Goal: Transaction & Acquisition: Purchase product/service

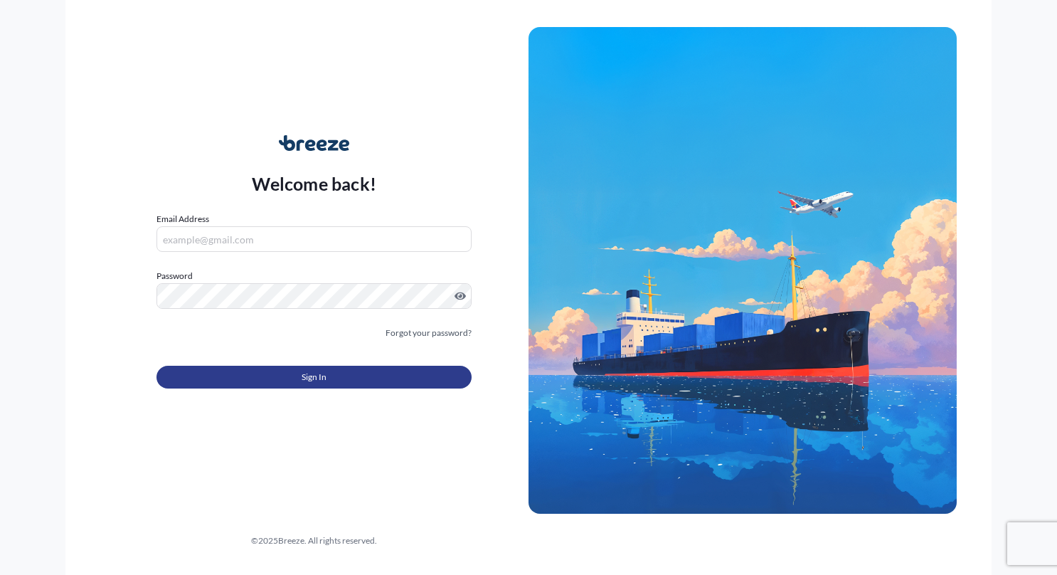
type input "[PERSON_NAME][EMAIL_ADDRESS][DOMAIN_NAME]"
click at [447, 377] on button "Sign In" at bounding box center [313, 377] width 315 height 23
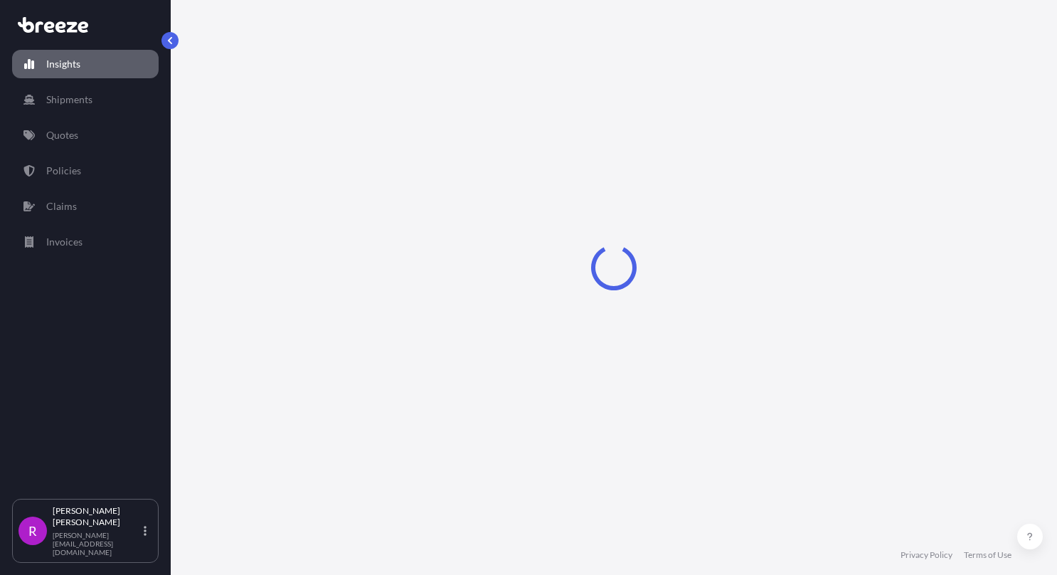
select select "2025"
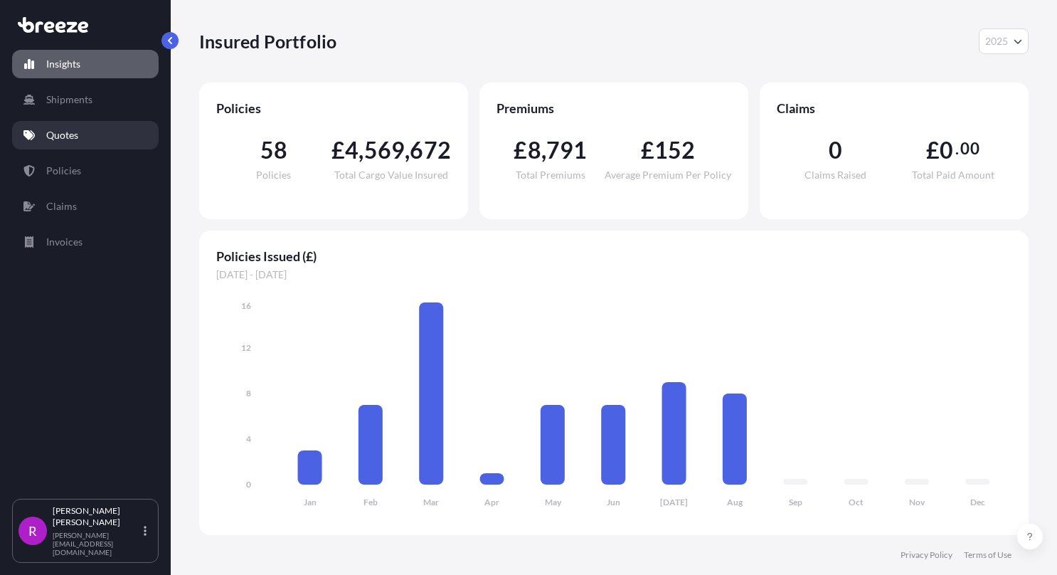
click at [65, 148] on link "Quotes" at bounding box center [85, 135] width 146 height 28
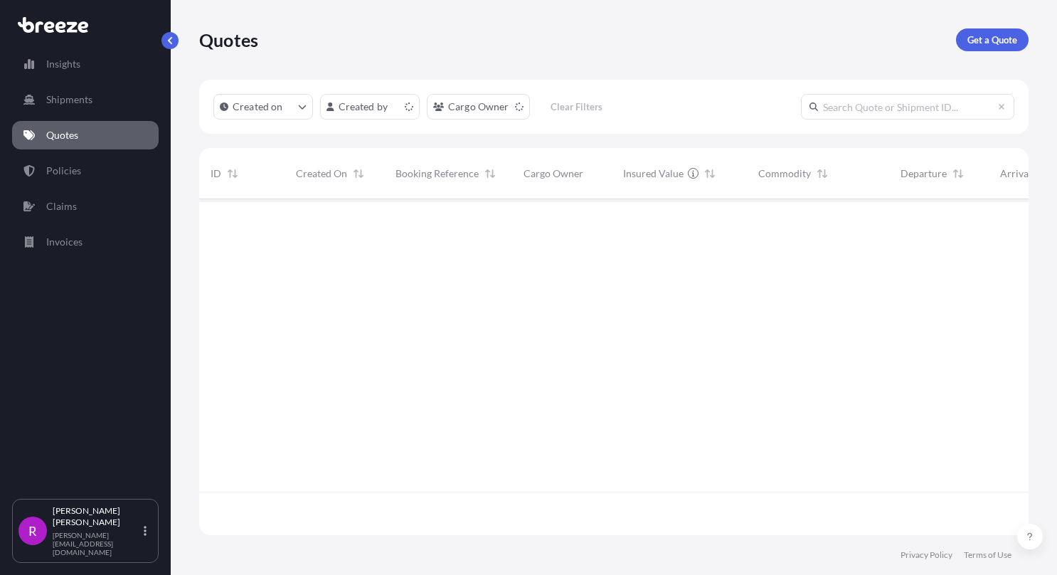
scroll to position [11, 11]
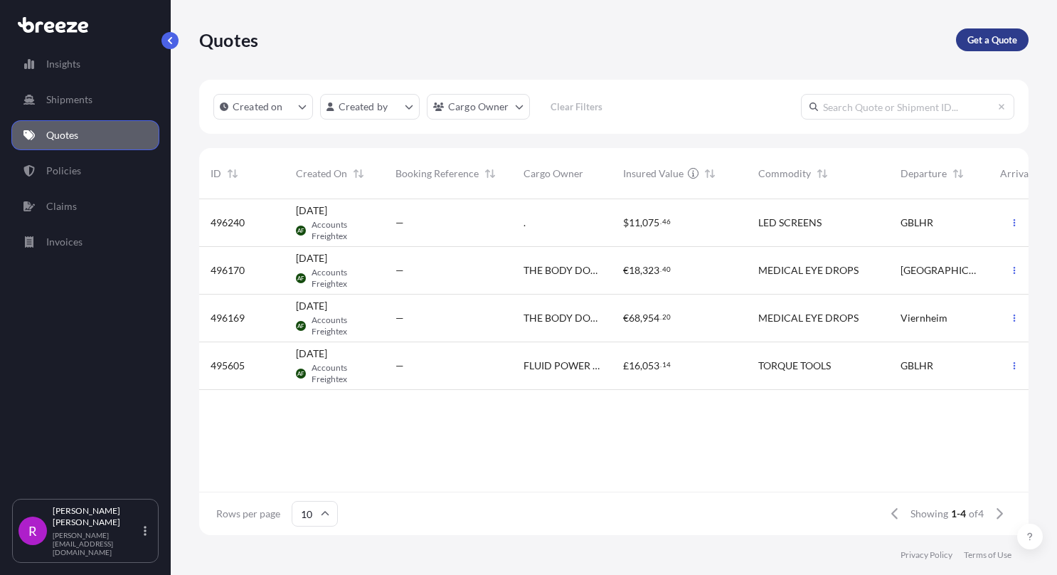
click at [1002, 33] on p "Get a Quote" at bounding box center [992, 40] width 50 height 14
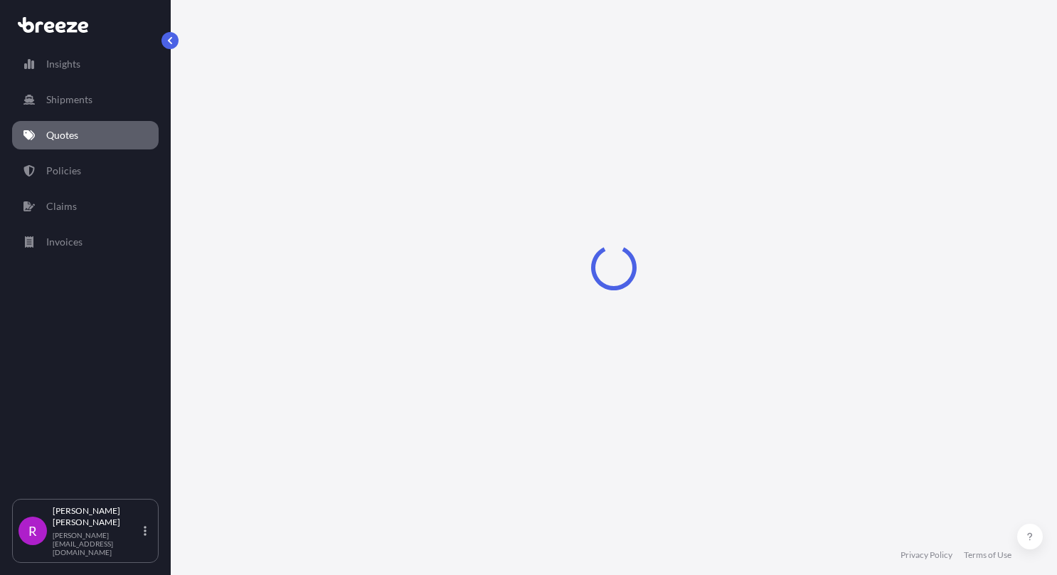
select select "Road"
select select "Sea"
select select "1"
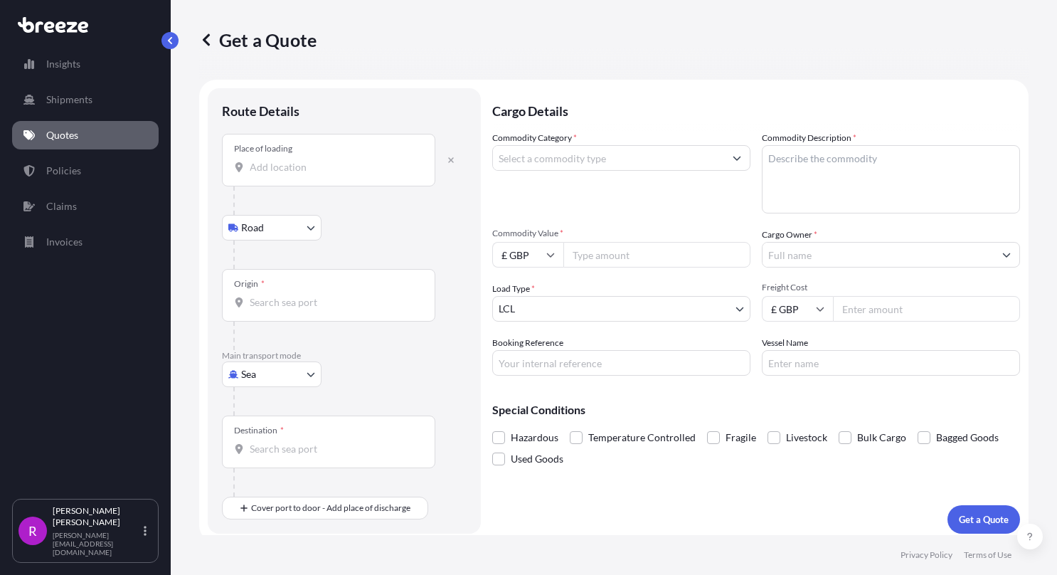
click at [279, 176] on div "Place of loading" at bounding box center [328, 160] width 213 height 53
click at [279, 174] on input "Place of loading" at bounding box center [334, 167] width 168 height 14
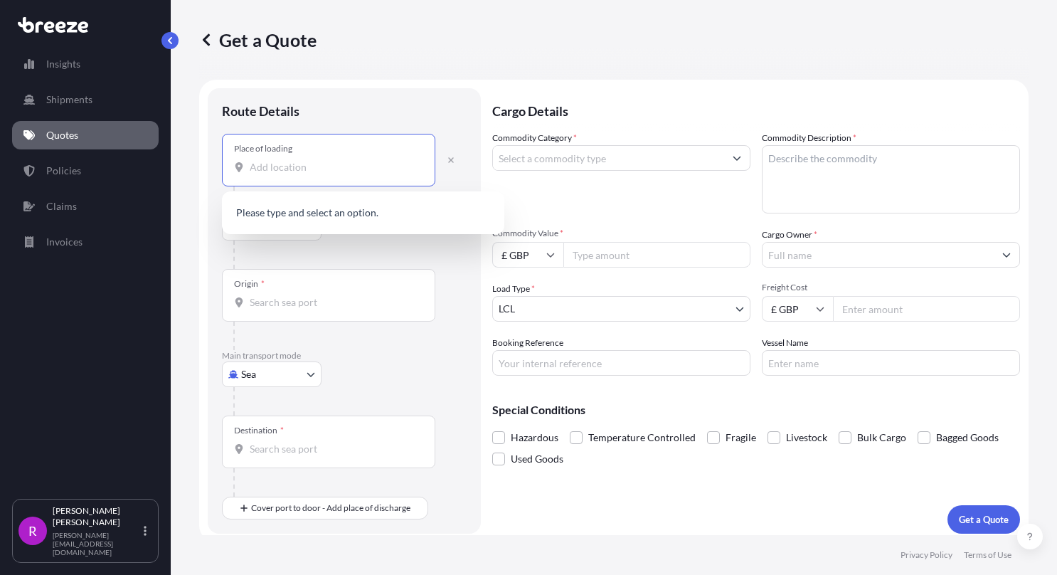
click at [302, 162] on input "Place of loading" at bounding box center [334, 167] width 168 height 14
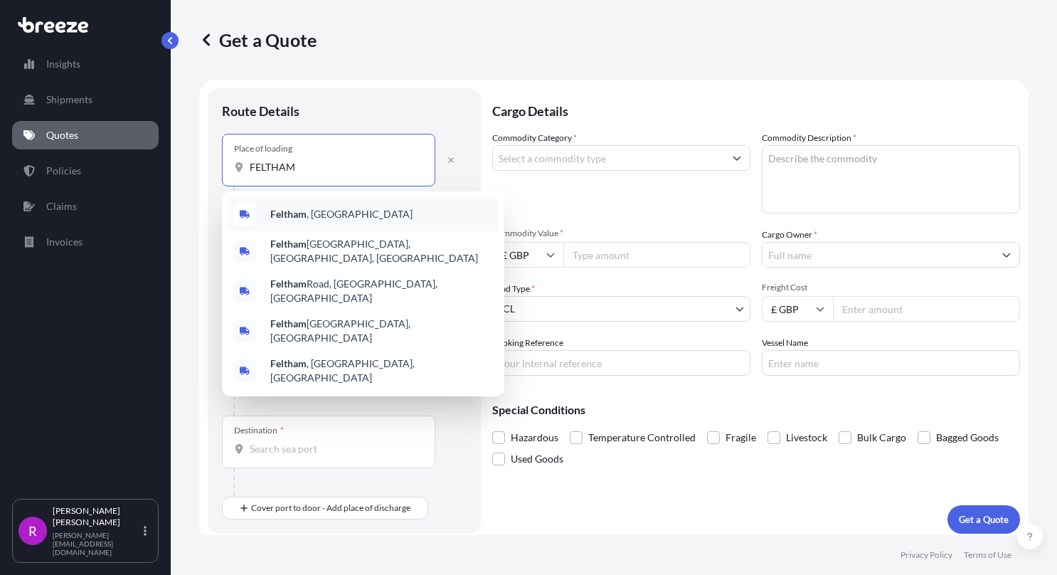
click at [314, 208] on span "[GEOGRAPHIC_DATA] , [GEOGRAPHIC_DATA]" at bounding box center [341, 214] width 142 height 14
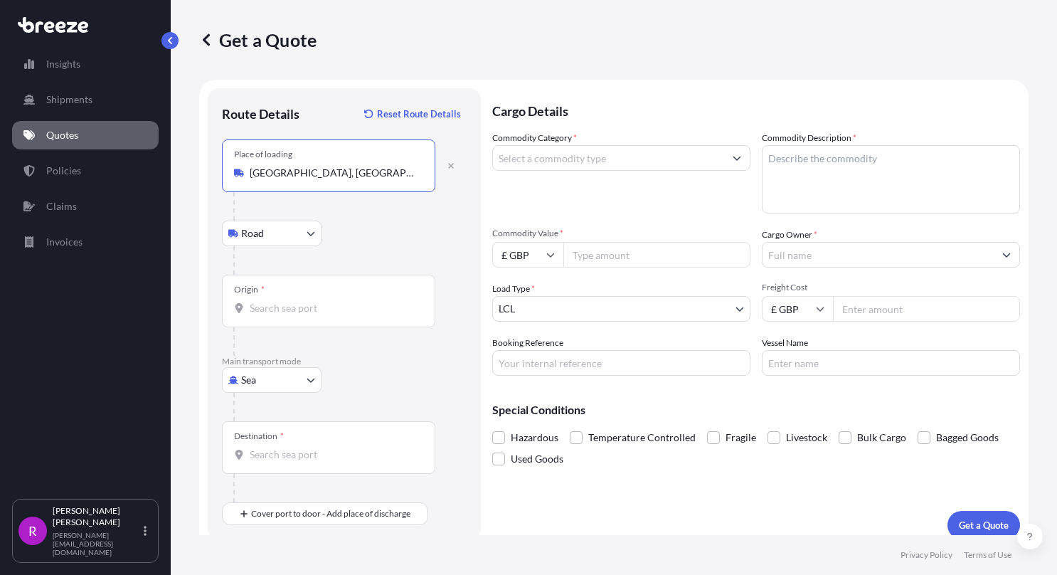
type input "[GEOGRAPHIC_DATA], [GEOGRAPHIC_DATA]"
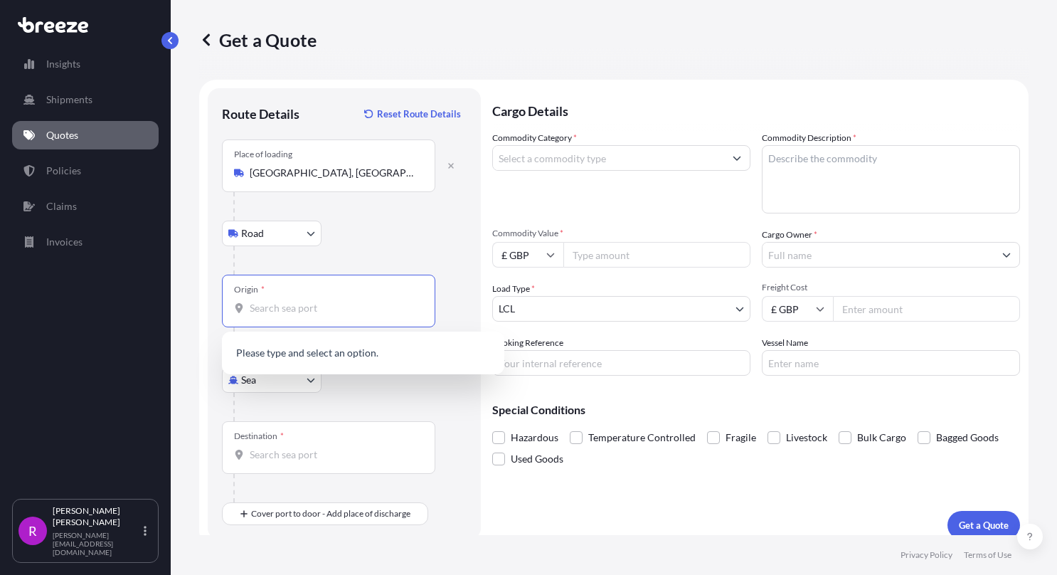
click at [258, 313] on input "Origin *" at bounding box center [334, 308] width 168 height 14
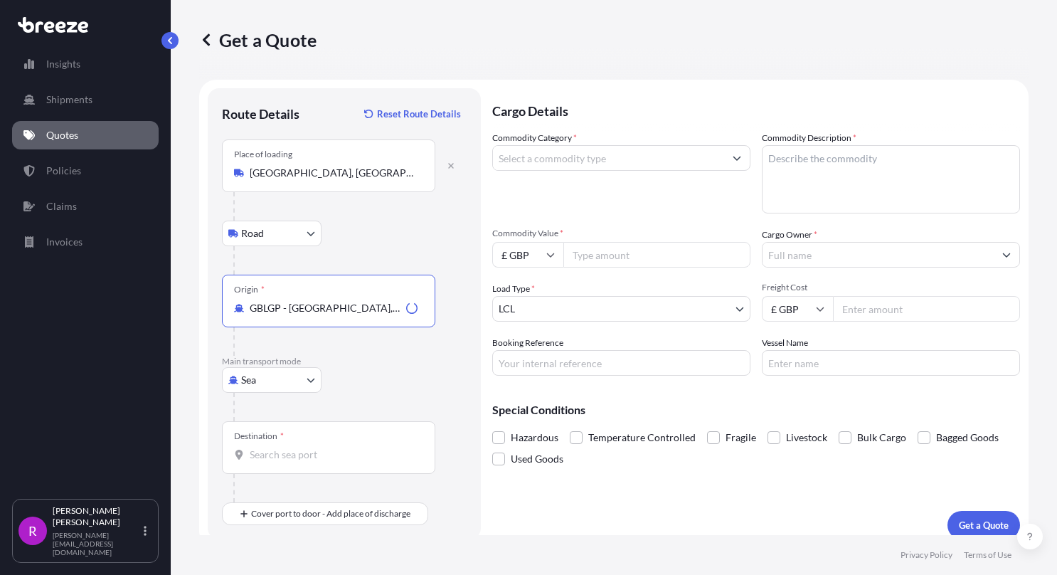
type input "GBLGP - [GEOGRAPHIC_DATA], [GEOGRAPHIC_DATA]"
click at [262, 459] on input "Destination *" at bounding box center [334, 454] width 168 height 14
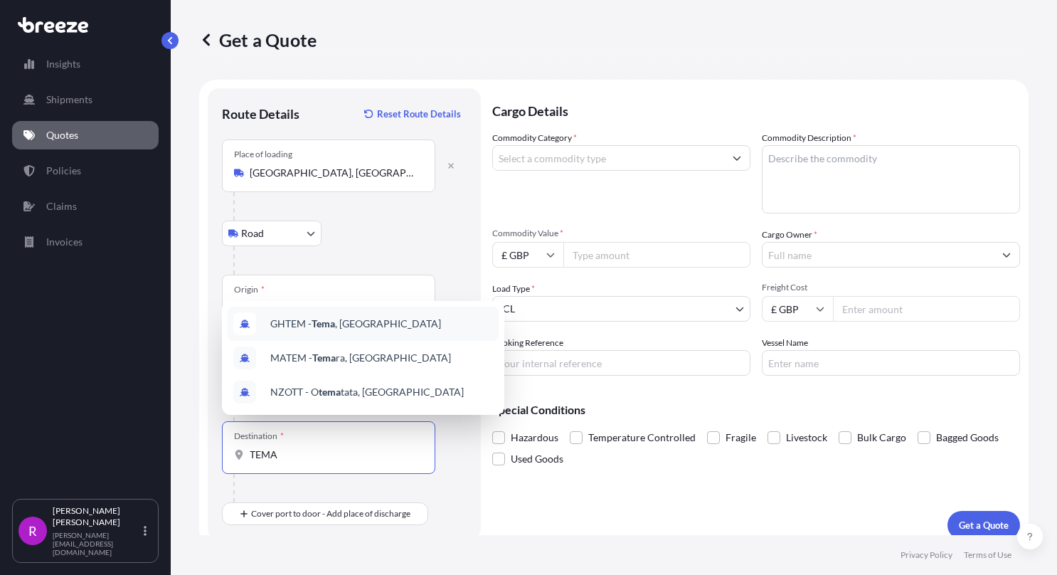
click at [344, 316] on span "GHTEM - [GEOGRAPHIC_DATA] , [GEOGRAPHIC_DATA]" at bounding box center [355, 323] width 171 height 14
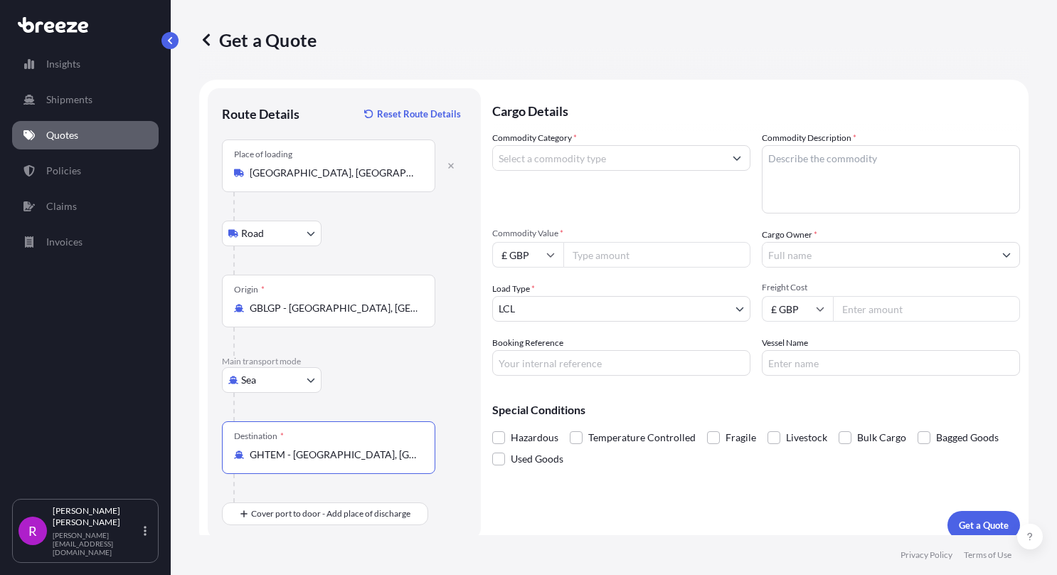
type input "GHTEM - [GEOGRAPHIC_DATA], [GEOGRAPHIC_DATA]"
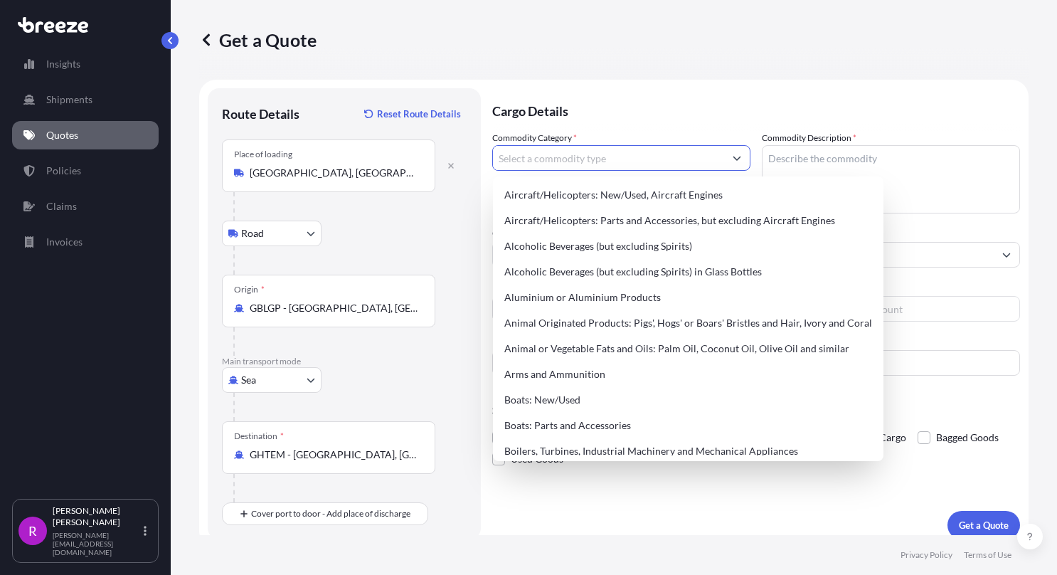
click at [607, 164] on input "Commodity Category *" at bounding box center [608, 158] width 231 height 26
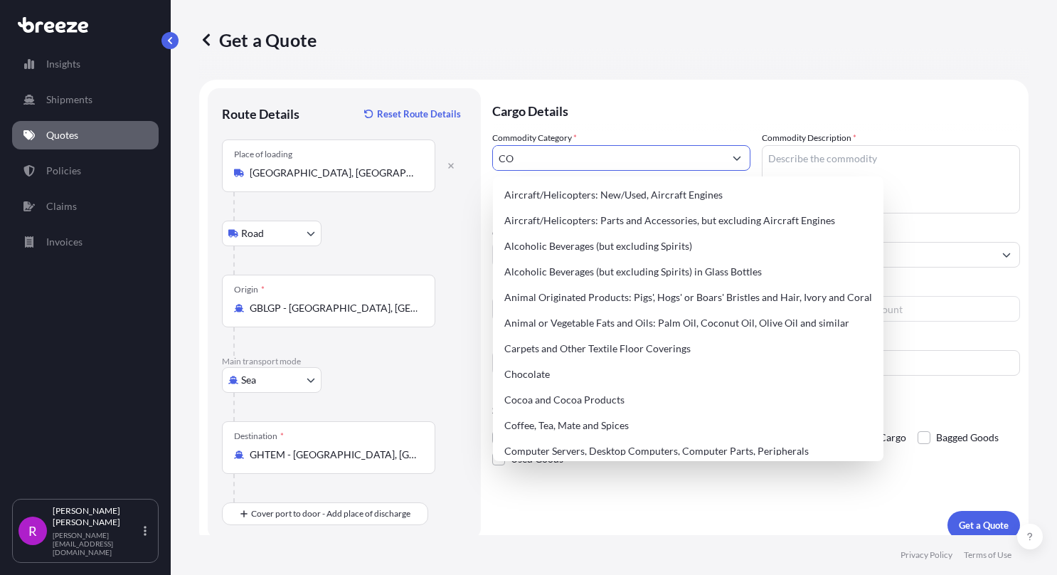
type input "C"
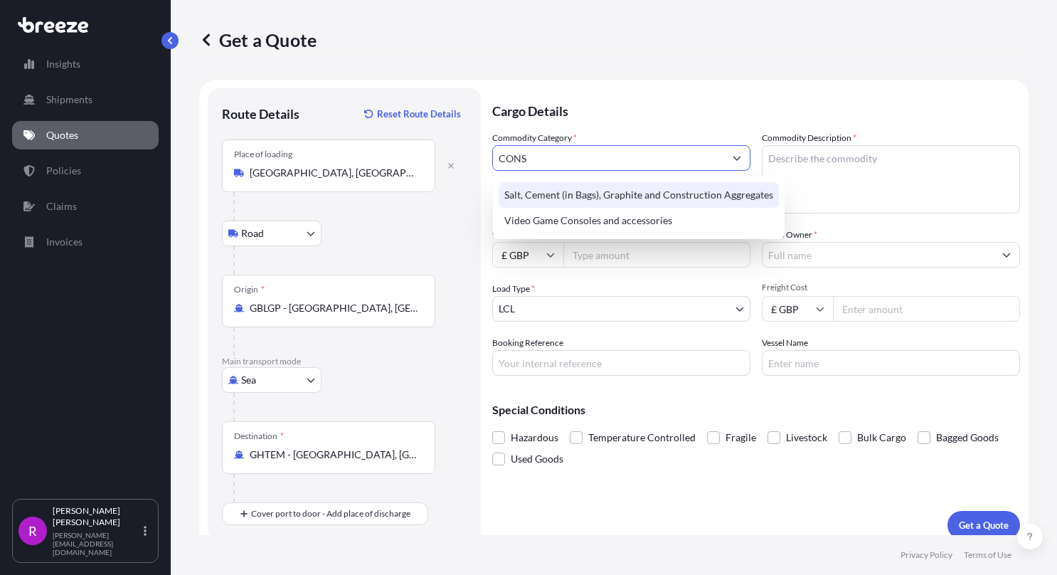
click at [581, 193] on div "Salt, Cement (in Bags), Graphite and Construction Aggregates" at bounding box center [638, 195] width 280 height 26
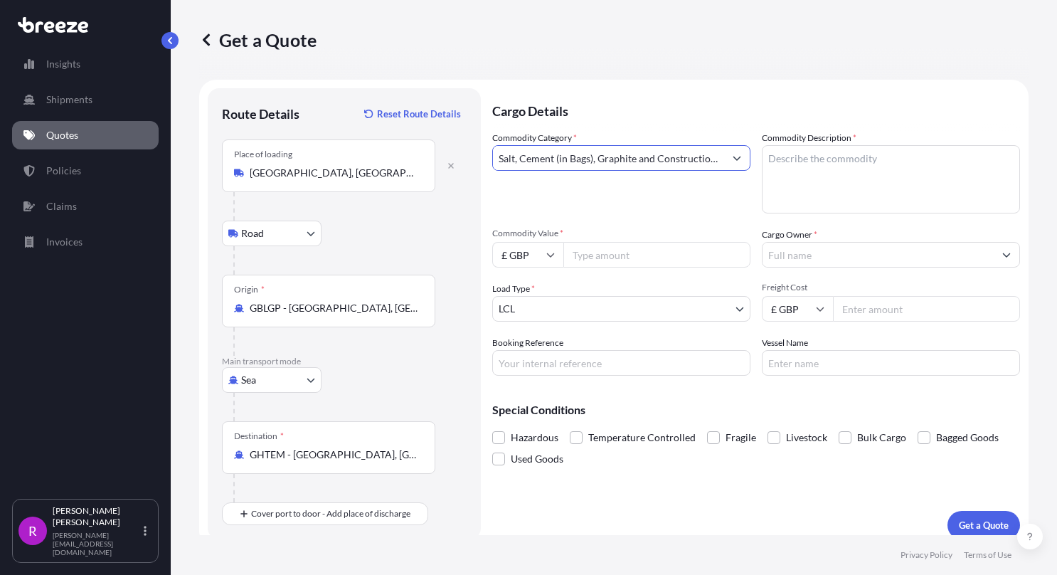
type input "Salt, Cement (in Bags), Graphite and Construction Aggregates"
click at [818, 167] on textarea "Commodity Description *" at bounding box center [891, 179] width 258 height 68
type textarea "CONSTRUCTION MATERIAL"
click at [585, 253] on input "Commodity Value *" at bounding box center [656, 255] width 187 height 26
click at [576, 246] on input "Commodity Value *" at bounding box center [656, 255] width 187 height 26
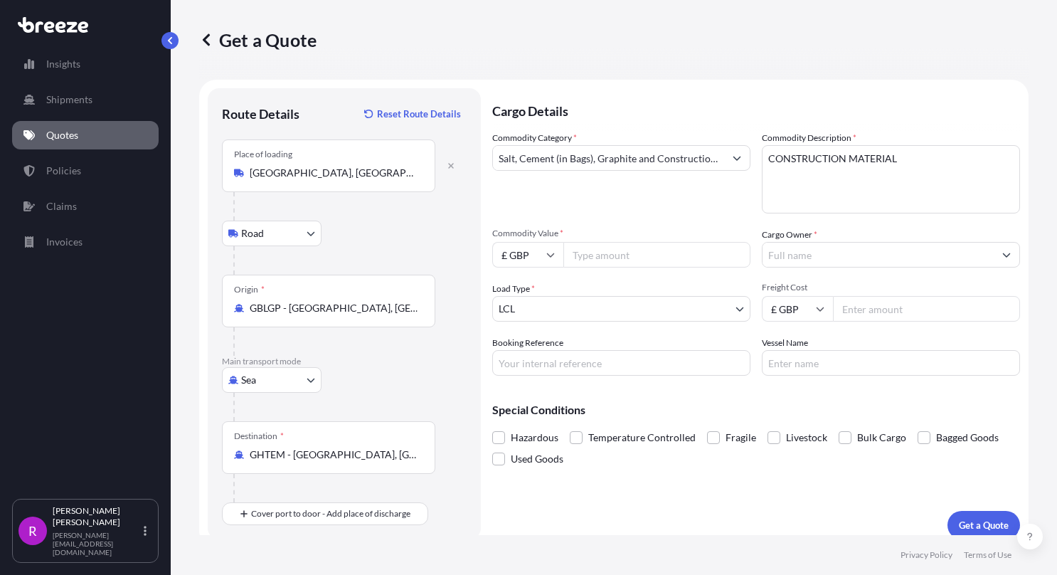
paste input "number"
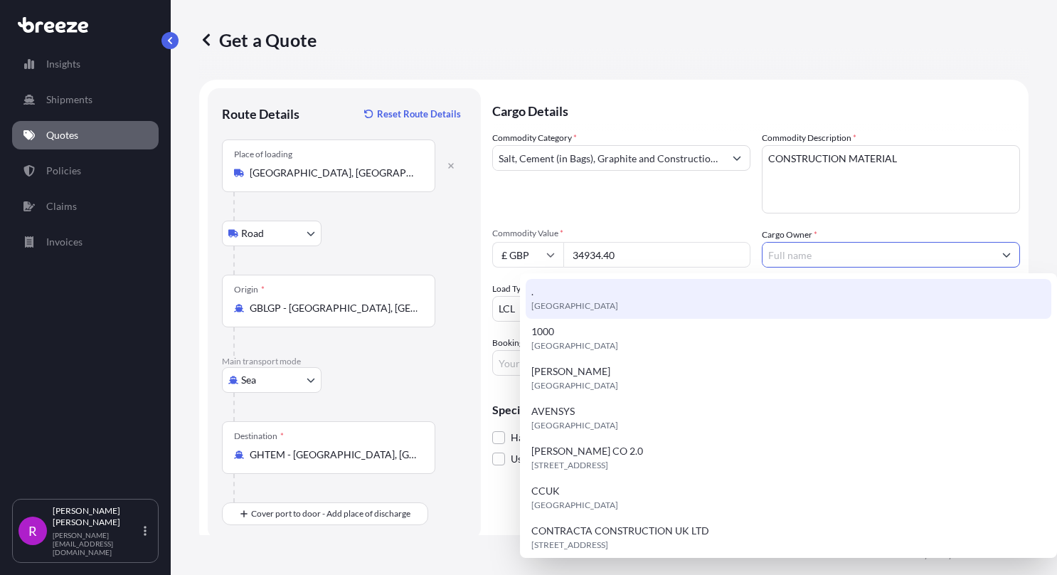
click at [631, 262] on input "34934.40" at bounding box center [656, 255] width 187 height 26
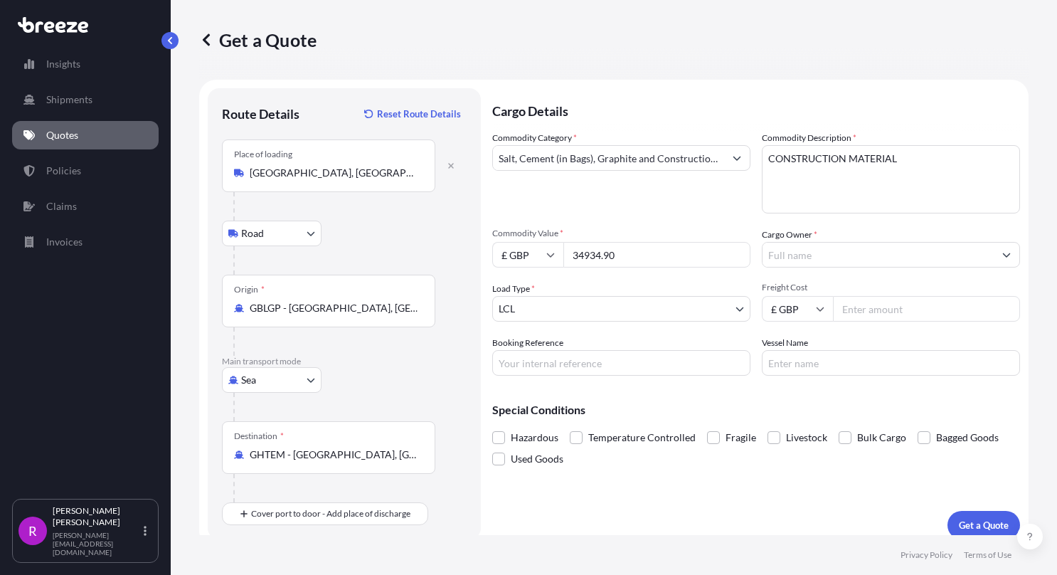
type input "34934.90"
click at [522, 310] on body "15 options available. Insights Shipments Quotes Policies Claims Invoices R [PER…" at bounding box center [528, 287] width 1057 height 575
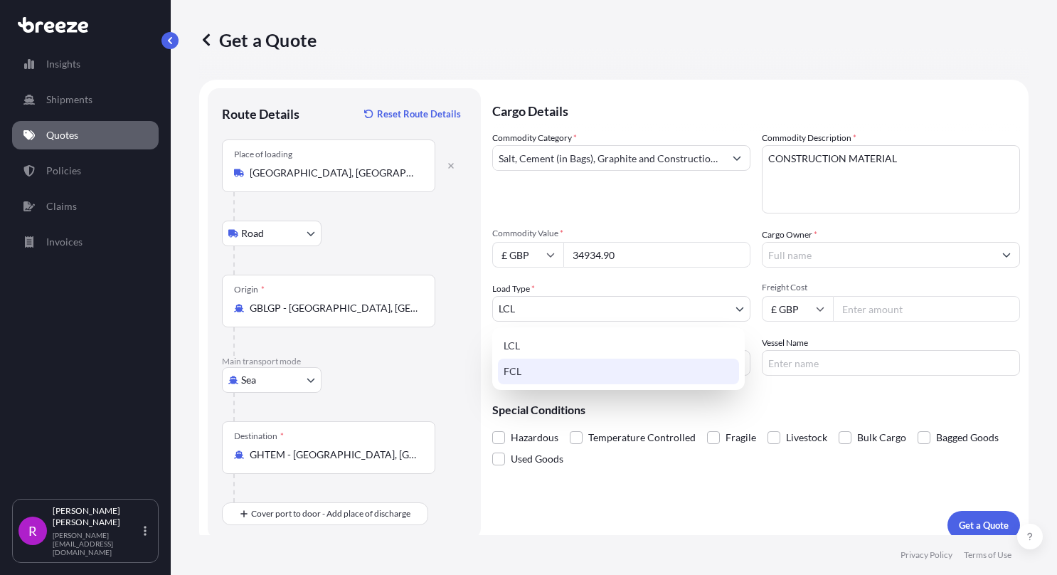
click at [518, 373] on div "FCL" at bounding box center [618, 371] width 241 height 26
select select "2"
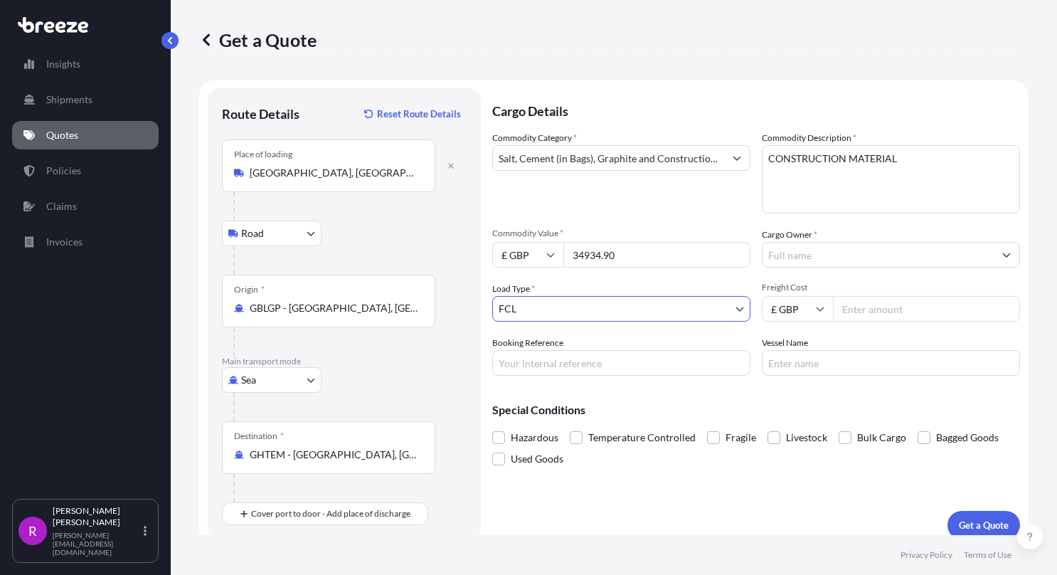
click at [808, 259] on input "Cargo Owner *" at bounding box center [877, 255] width 231 height 26
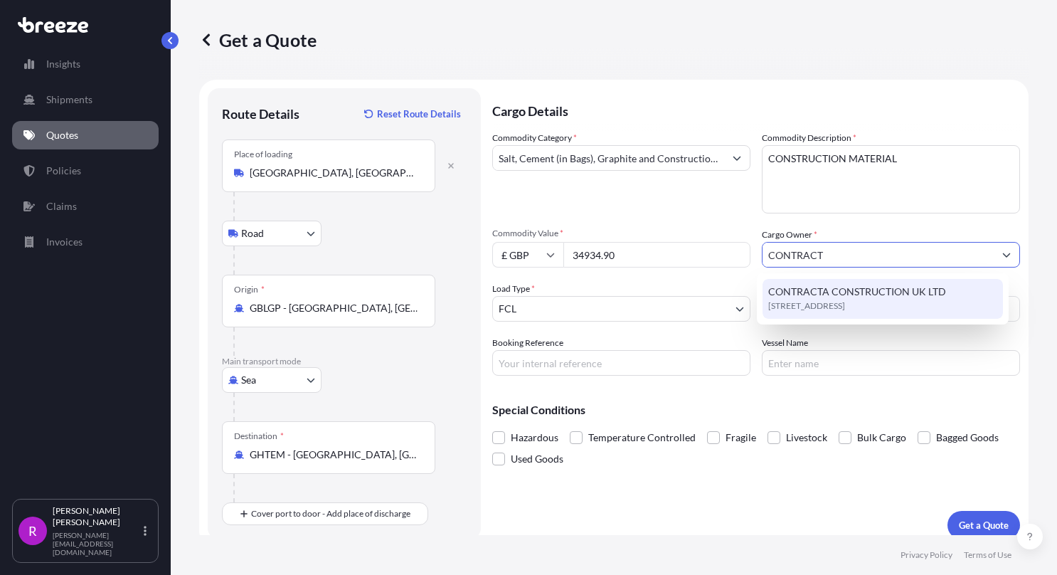
click at [815, 303] on span "[STREET_ADDRESS]" at bounding box center [806, 306] width 77 height 14
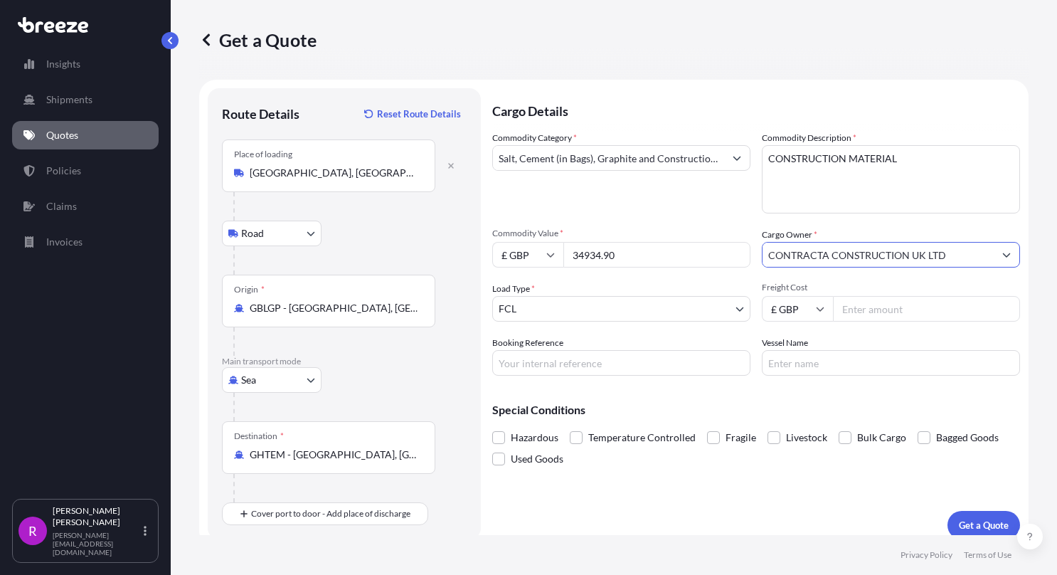
type input "CONTRACTA CONSTRUCTION UK LTD"
click at [838, 304] on input "Freight Cost" at bounding box center [926, 309] width 187 height 26
paste input "3.95"
type input "3947.00"
type input "FSE-551"
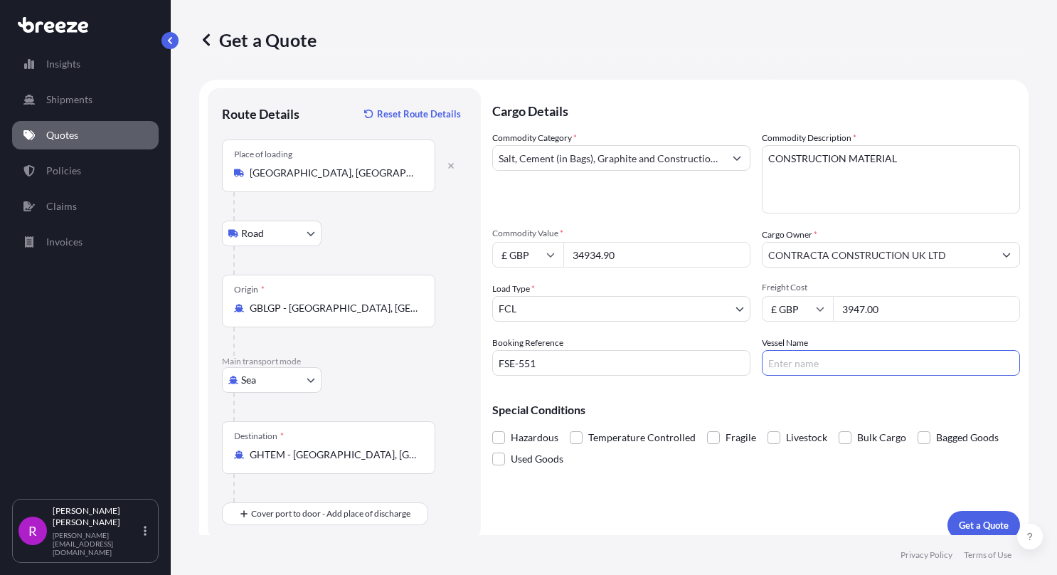
paste input "MSC [PERSON_NAME] - NY532A"
type input "MSC [PERSON_NAME] - NY532A"
click at [960, 518] on p "Get a Quote" at bounding box center [984, 525] width 50 height 14
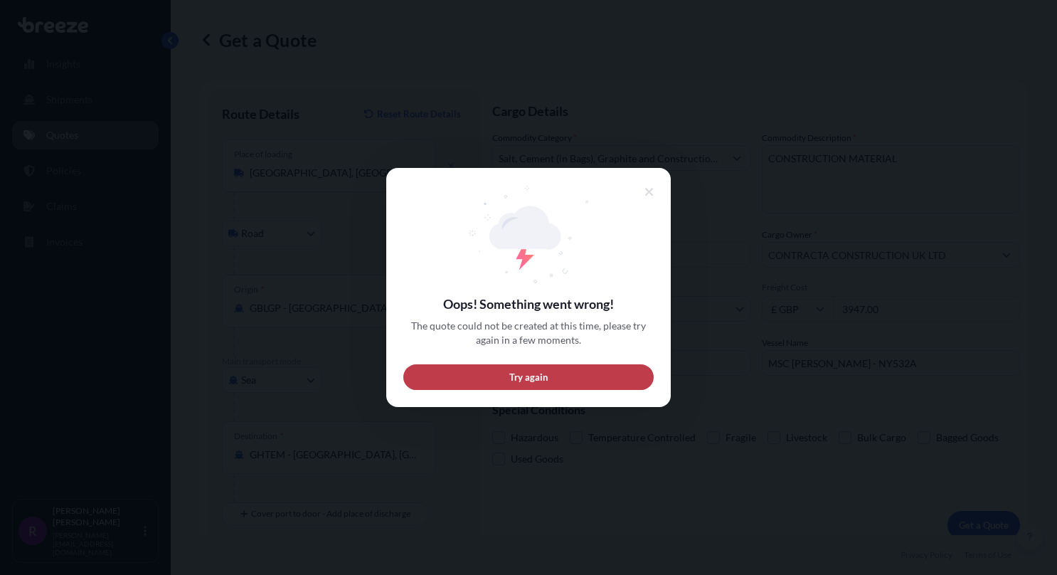
click at [486, 379] on button "Try again" at bounding box center [528, 377] width 250 height 26
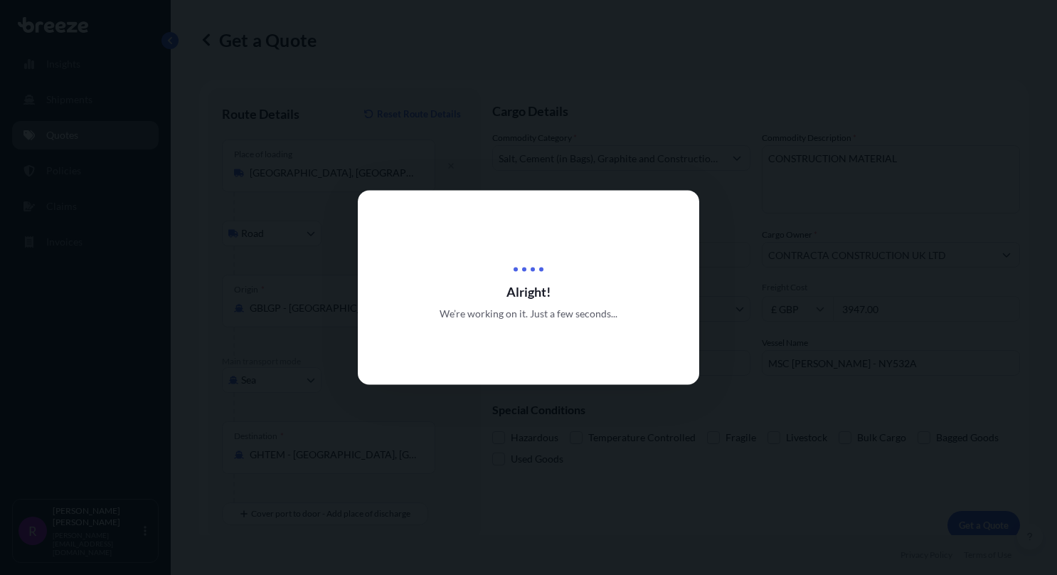
scroll to position [11, 0]
select select "Road"
select select "Sea"
select select "2"
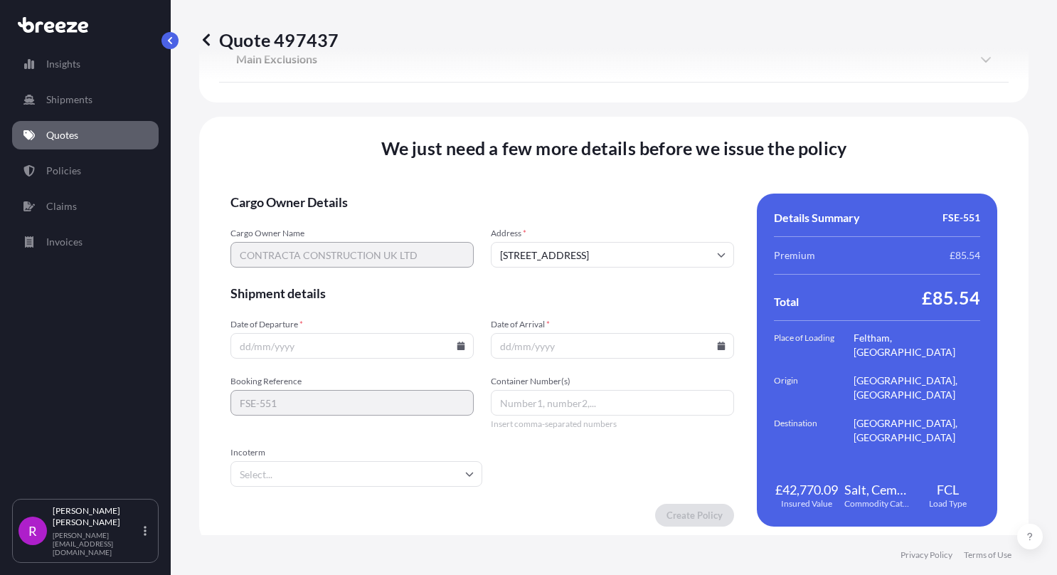
scroll to position [1813, 0]
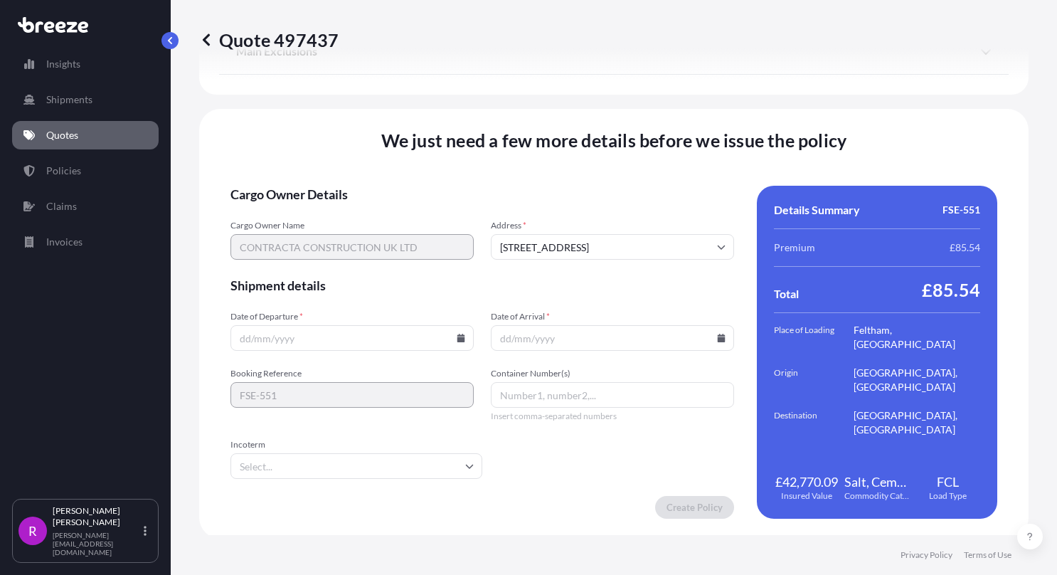
click at [238, 337] on input "Date of Departure *" at bounding box center [351, 338] width 243 height 26
type input "[DATE]"
click at [533, 393] on input "Container Number(s)" at bounding box center [612, 395] width 243 height 26
paste input "MSMU2477642"
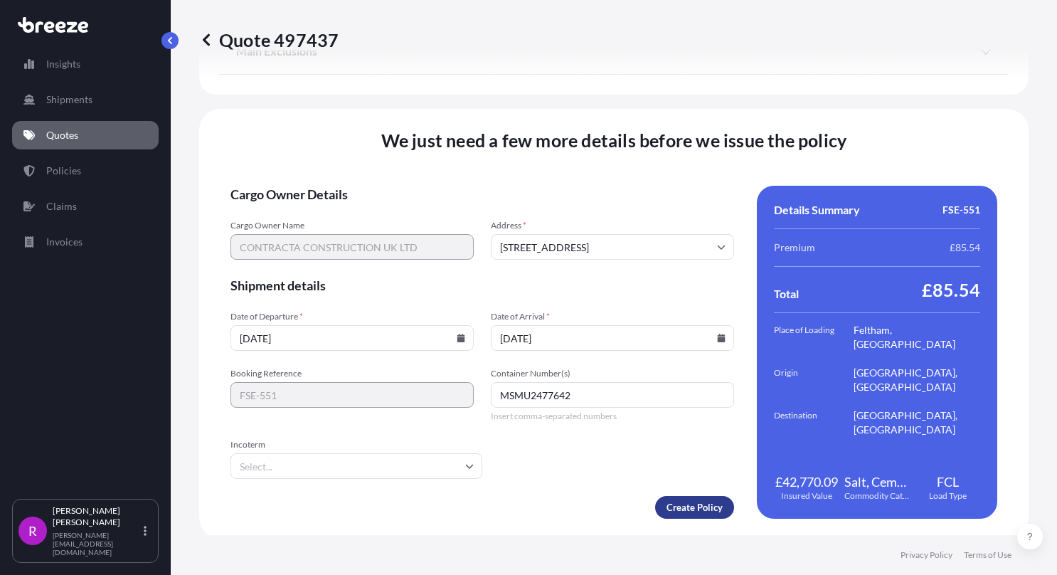
type input "MSMU2477642"
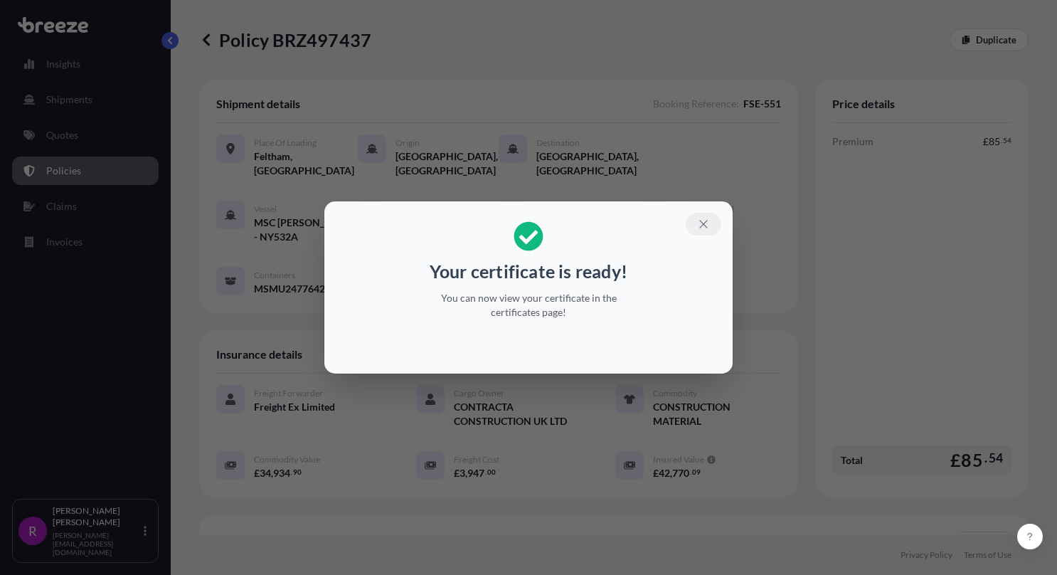
click at [709, 218] on icon "button" at bounding box center [703, 224] width 13 height 13
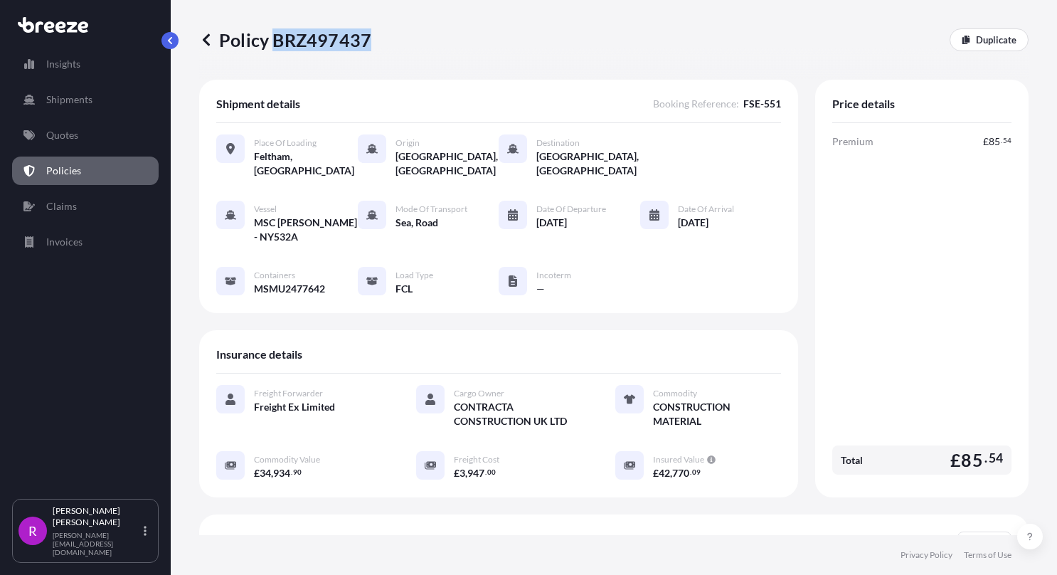
drag, startPoint x: 274, startPoint y: 40, endPoint x: 367, endPoint y: 41, distance: 92.5
click at [367, 41] on p "Policy BRZ497437" at bounding box center [285, 39] width 172 height 23
copy p "BRZ497437"
click at [79, 172] on p "Policies" at bounding box center [63, 171] width 35 height 14
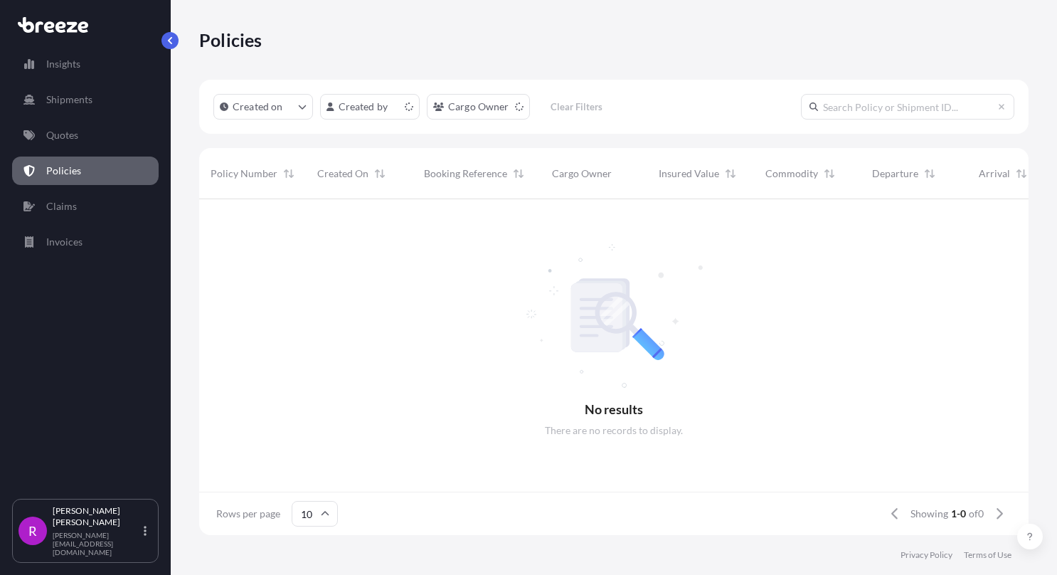
scroll to position [333, 818]
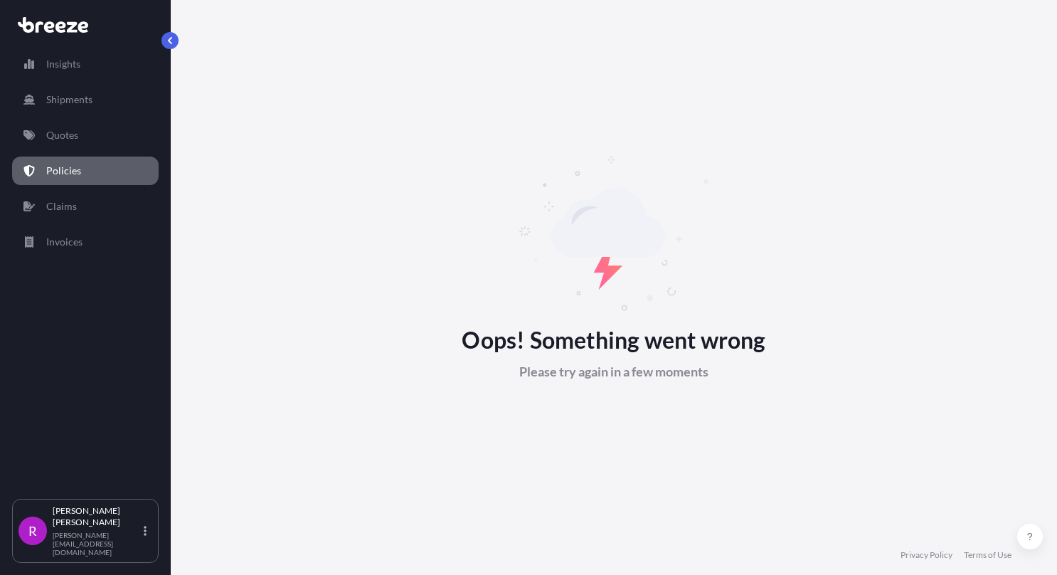
click at [79, 172] on p "Policies" at bounding box center [63, 171] width 35 height 14
click at [80, 134] on link "Quotes" at bounding box center [85, 135] width 146 height 28
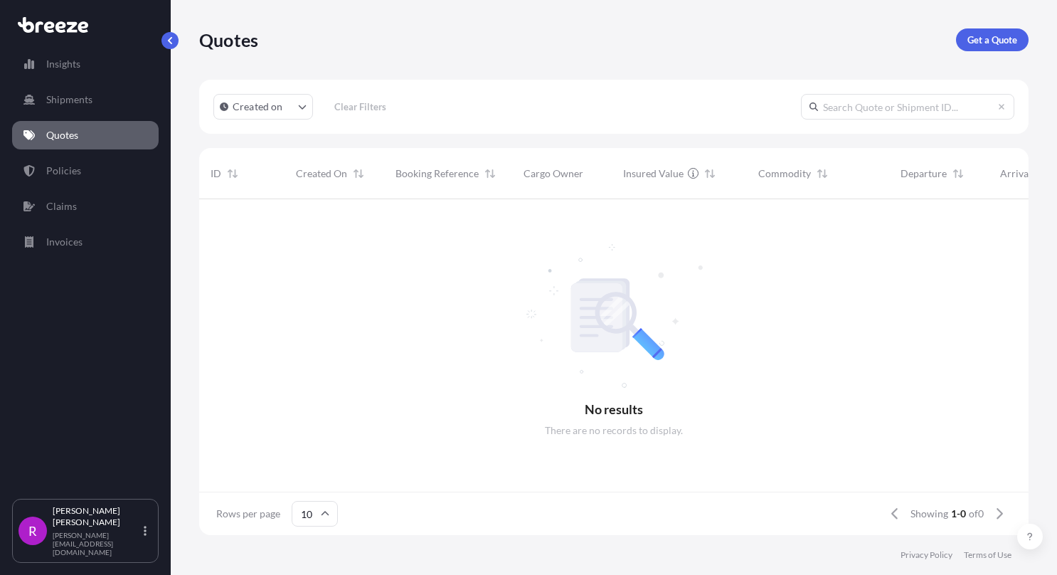
scroll to position [333, 818]
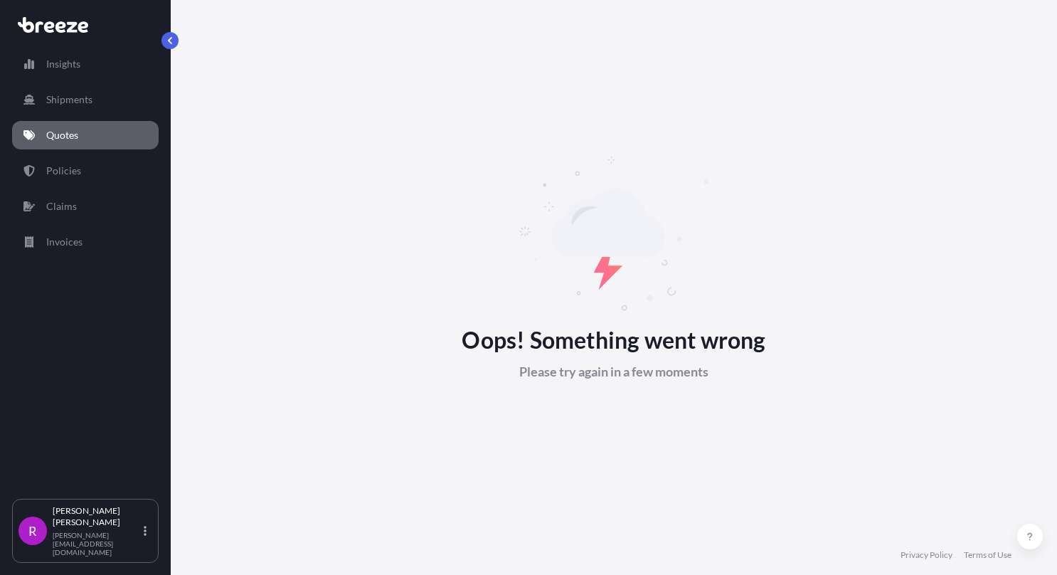
click at [68, 17] on icon at bounding box center [53, 25] width 70 height 16
click at [57, 27] on div "Insights Shipments Quotes Policies Claims Invoices R [PERSON_NAME] [PERSON_NAME…" at bounding box center [528, 287] width 1057 height 575
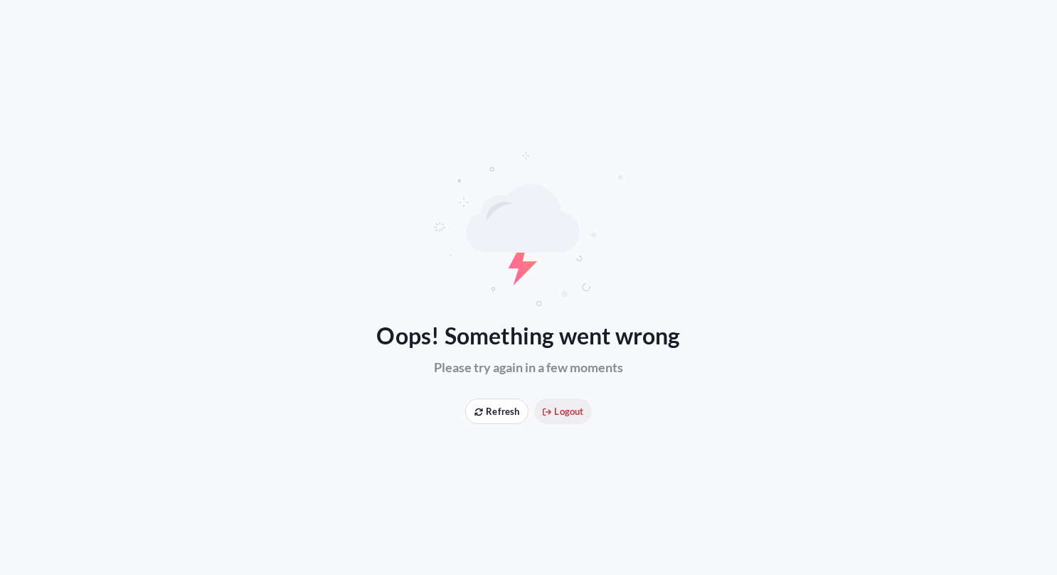
click at [566, 418] on span "Logout" at bounding box center [563, 411] width 41 height 14
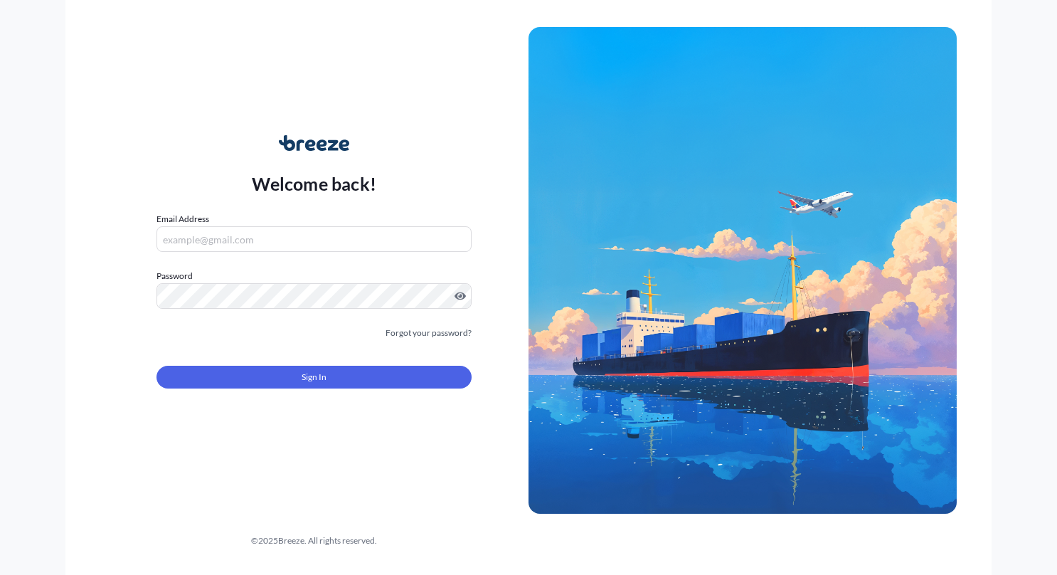
type input "[PERSON_NAME][EMAIL_ADDRESS][DOMAIN_NAME]"
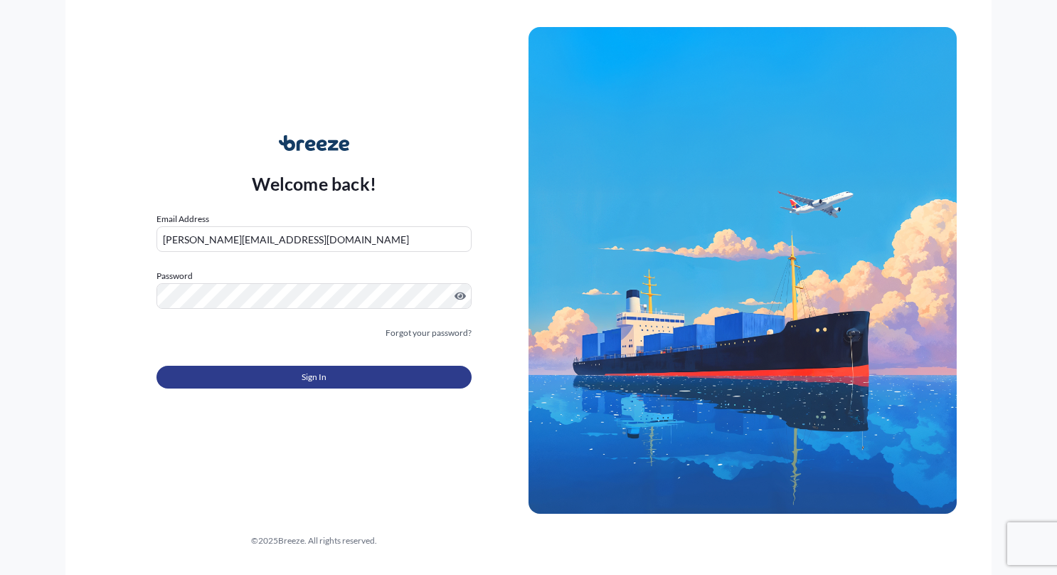
click at [316, 372] on span "Sign In" at bounding box center [314, 377] width 25 height 14
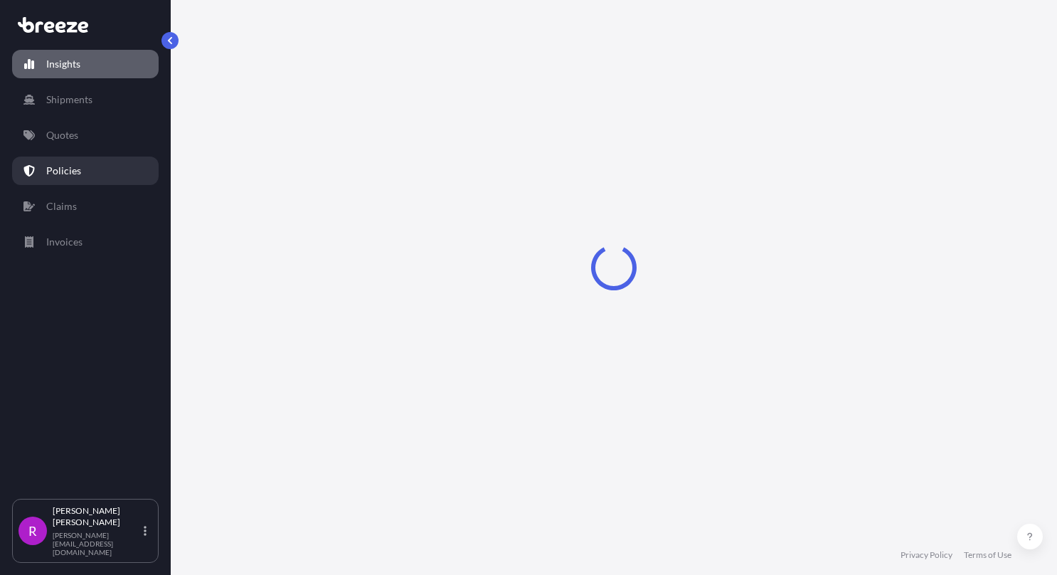
select select "2025"
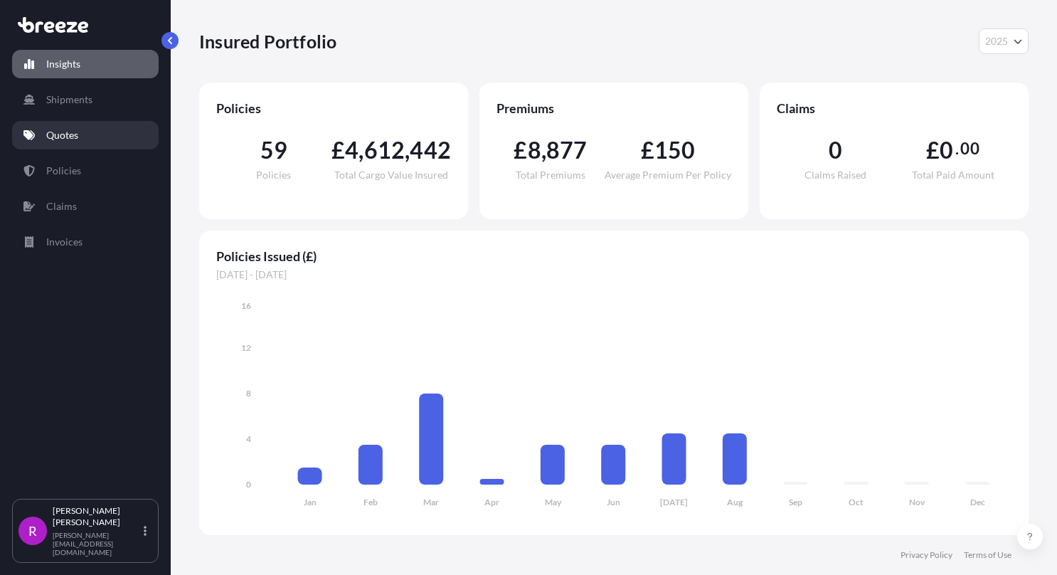
click at [92, 130] on link "Quotes" at bounding box center [85, 135] width 146 height 28
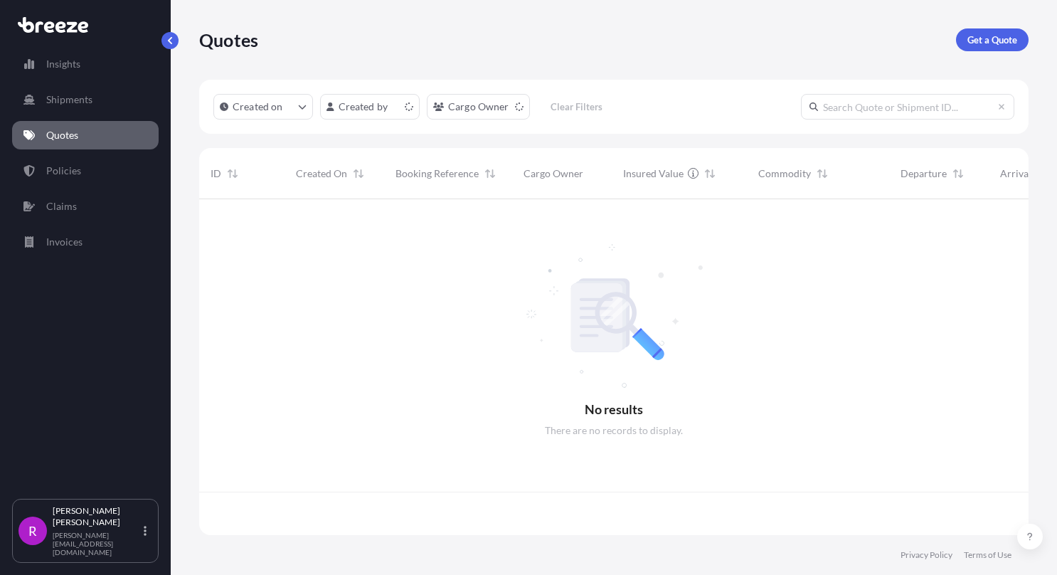
scroll to position [333, 818]
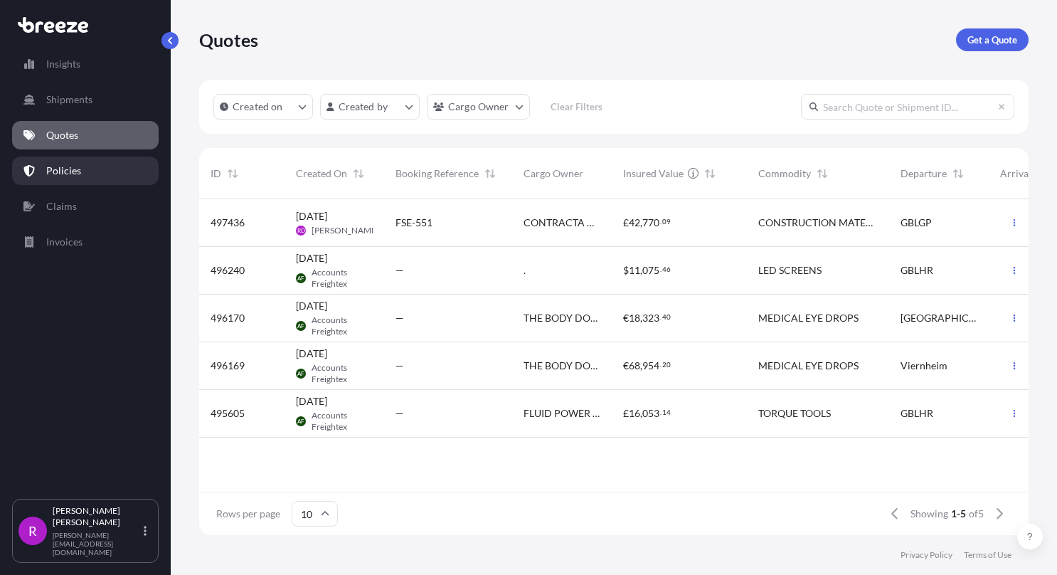
click at [53, 176] on p "Policies" at bounding box center [63, 171] width 35 height 14
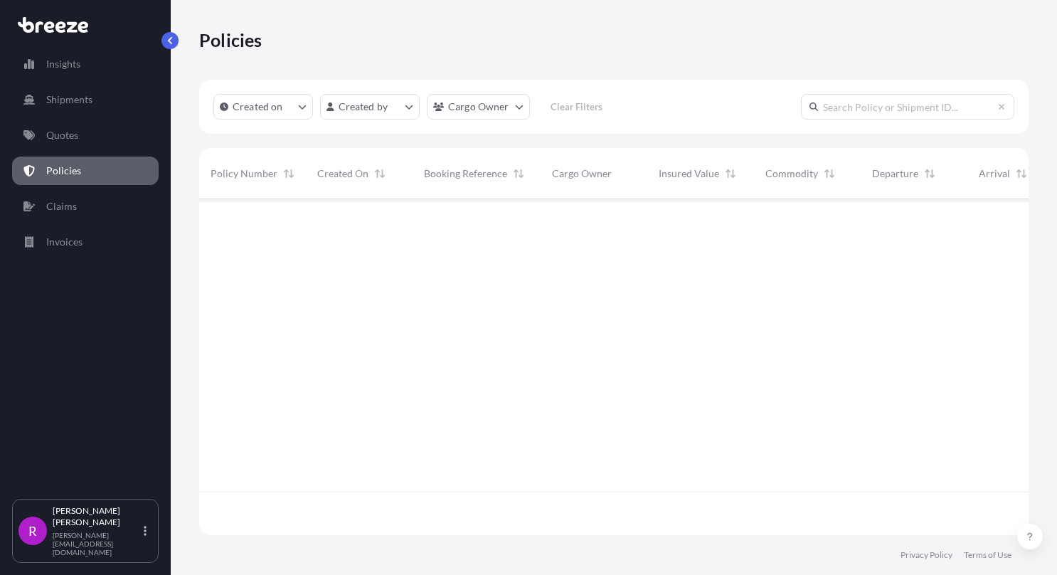
scroll to position [333, 818]
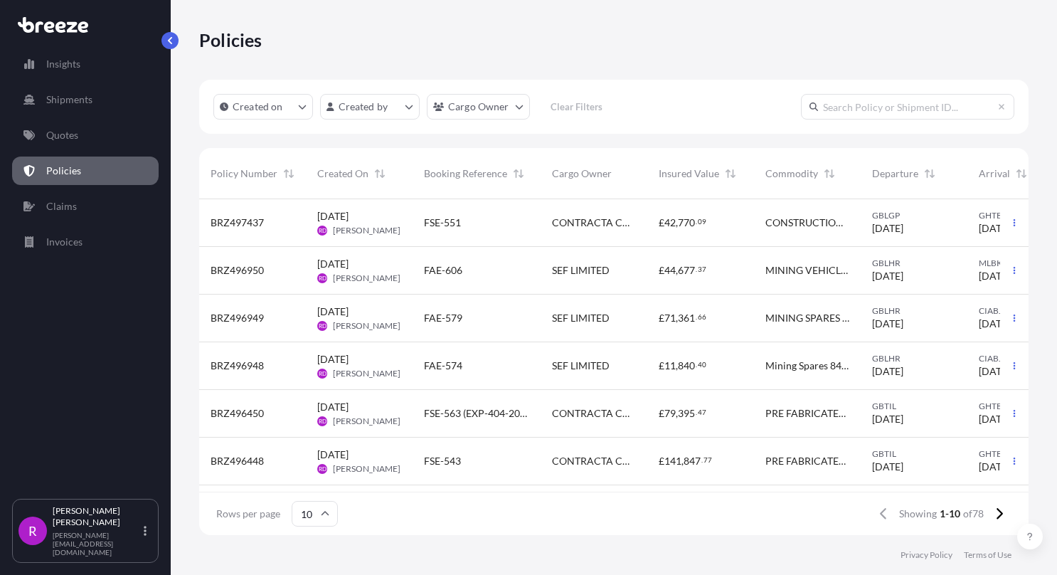
click at [842, 102] on input "text" at bounding box center [907, 107] width 213 height 26
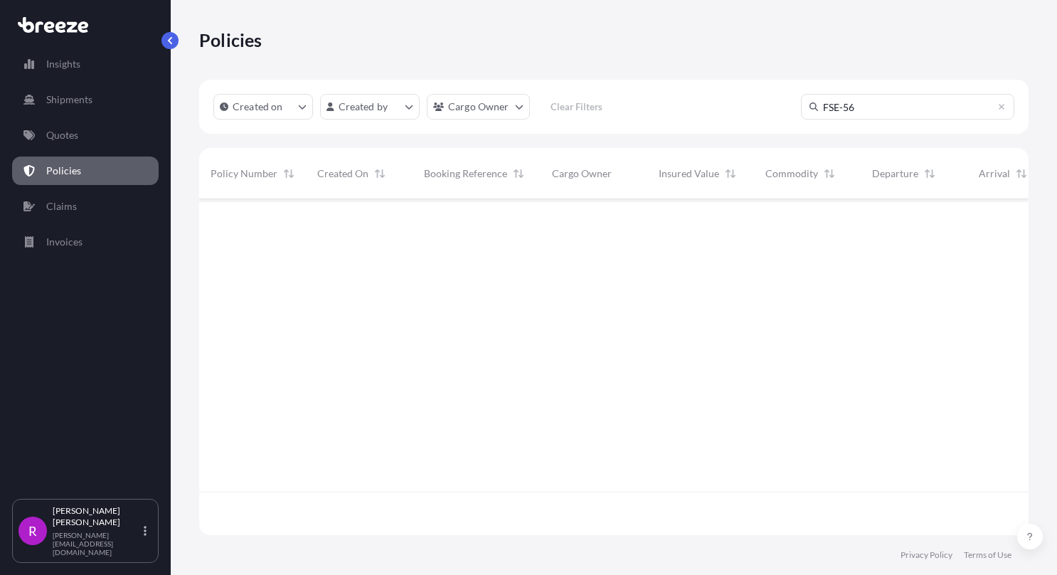
type input "FSE-564"
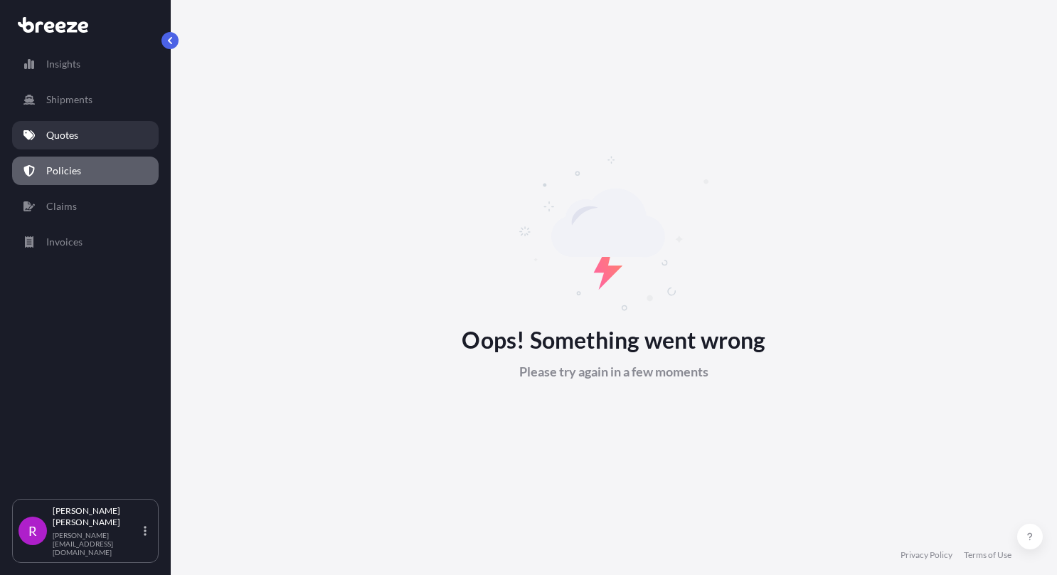
click at [63, 137] on p "Quotes" at bounding box center [62, 135] width 32 height 14
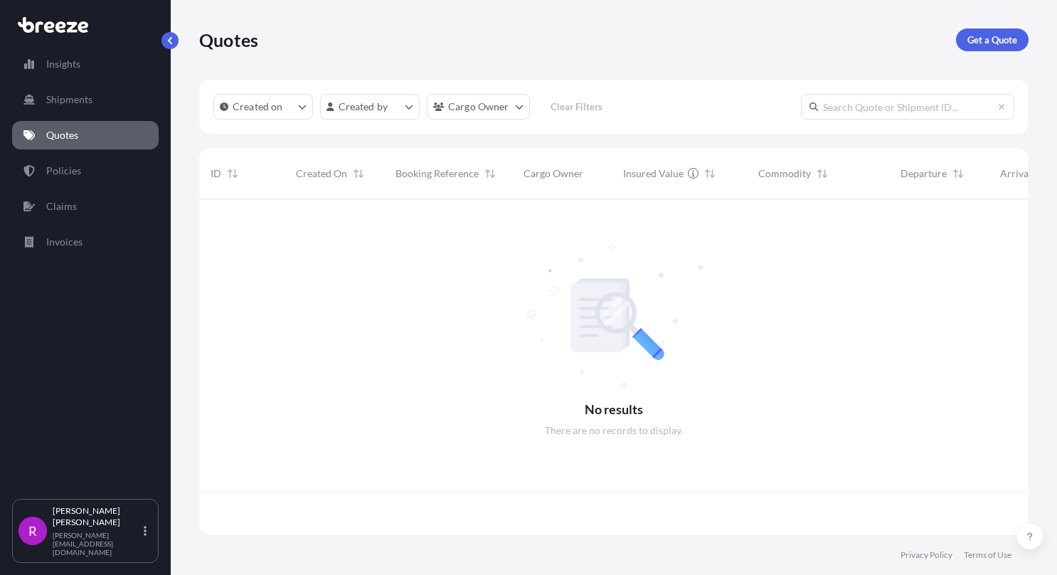
scroll to position [333, 818]
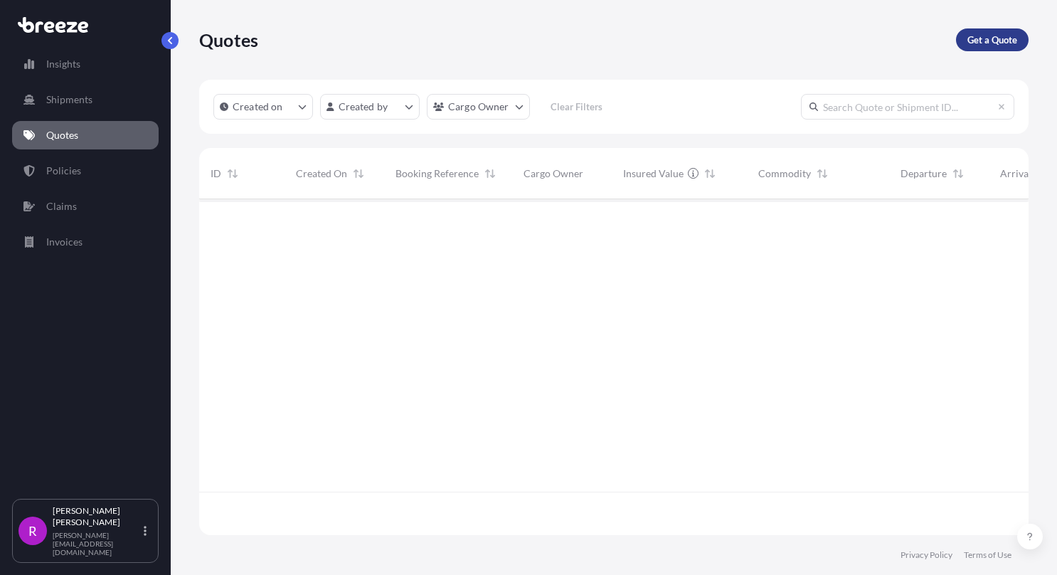
click at [988, 37] on p "Get a Quote" at bounding box center [992, 40] width 50 height 14
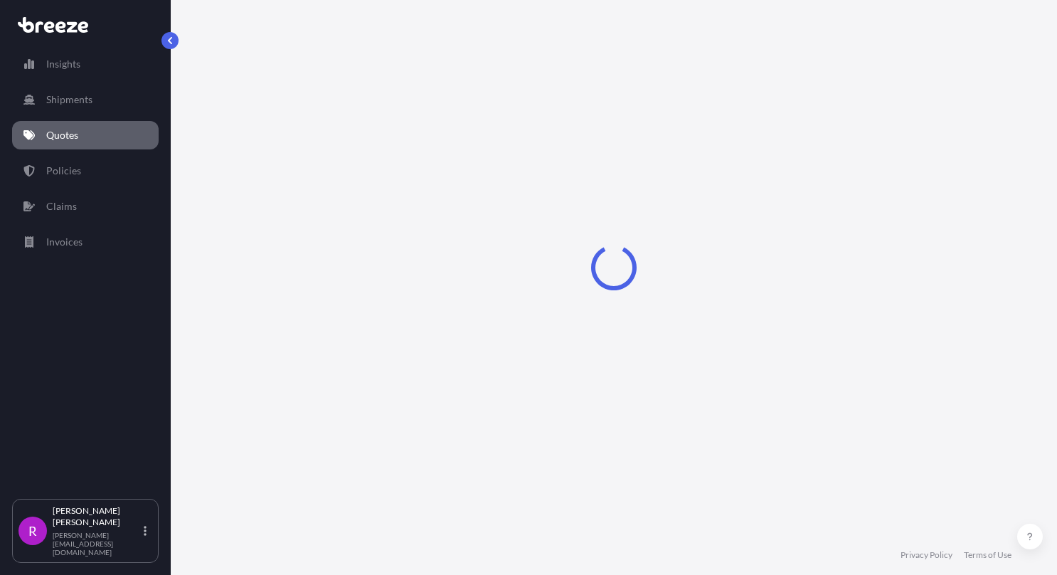
select select "Road"
select select "Sea"
select select "1"
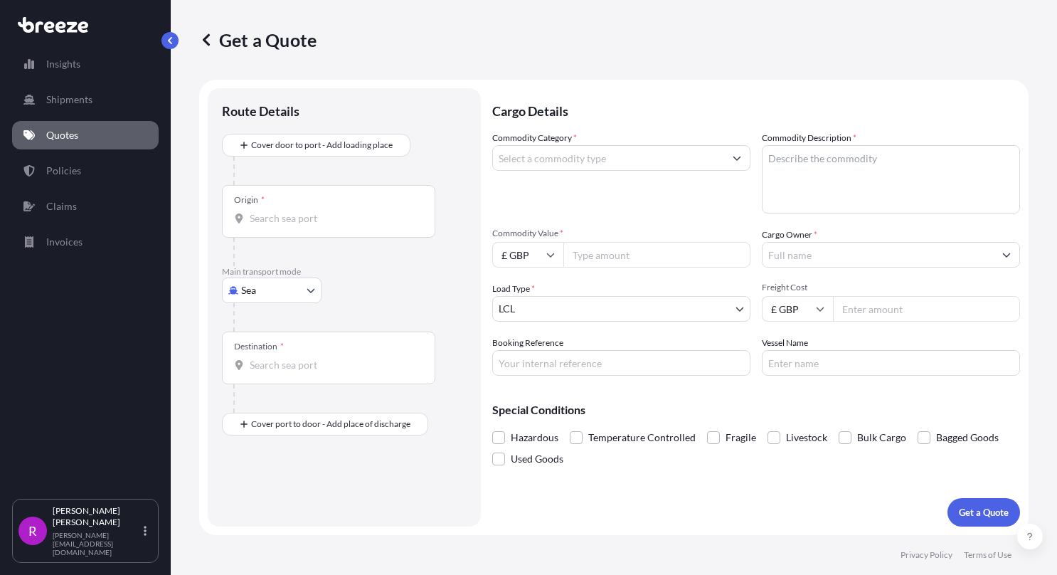
click at [323, 218] on input "Origin *" at bounding box center [334, 218] width 168 height 14
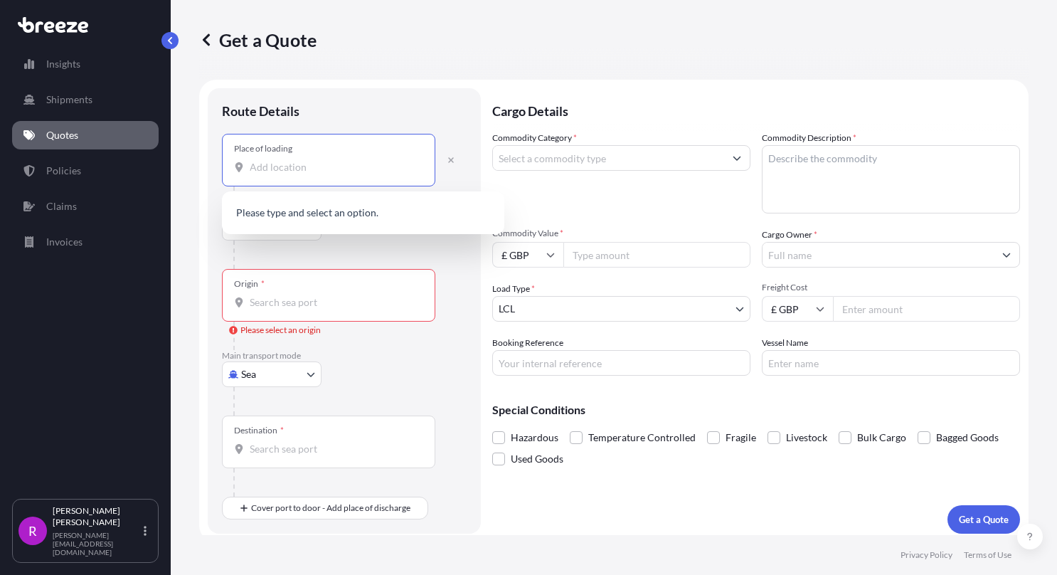
click at [304, 169] on input "Place of loading" at bounding box center [334, 167] width 168 height 14
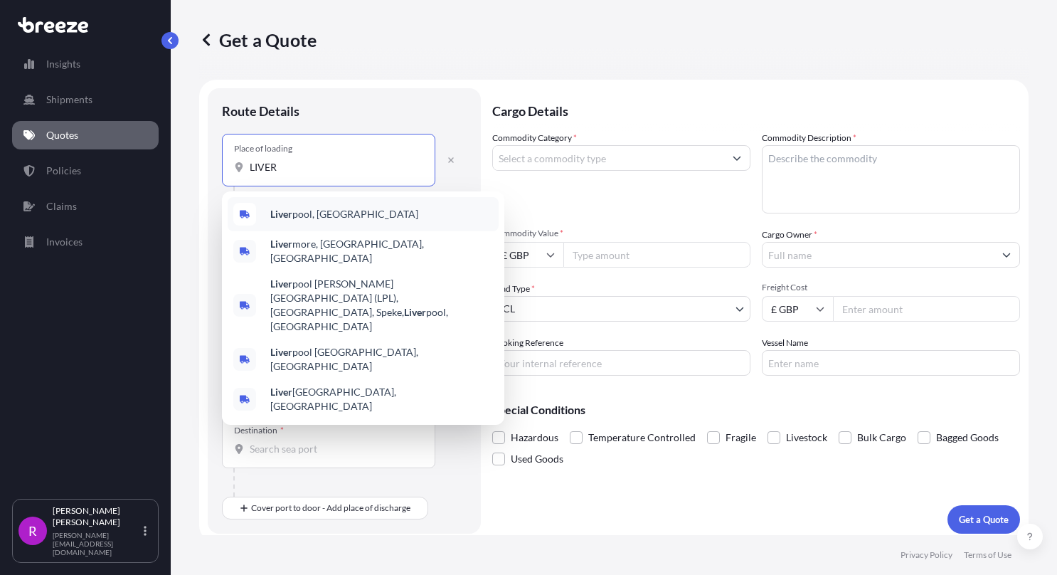
click at [314, 219] on span "Liver pool, [GEOGRAPHIC_DATA]" at bounding box center [344, 214] width 148 height 14
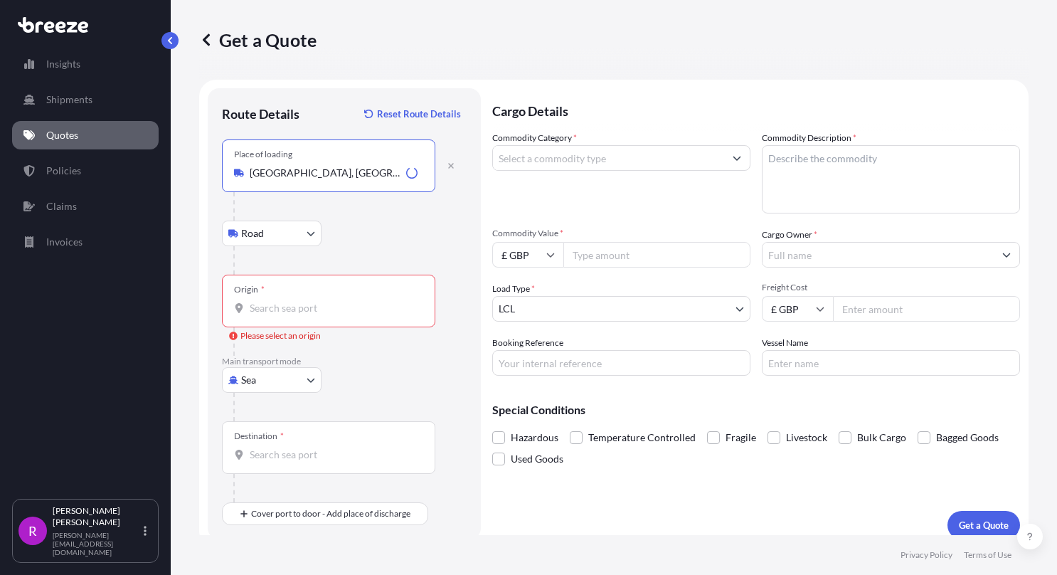
type input "[GEOGRAPHIC_DATA], [GEOGRAPHIC_DATA]"
click at [274, 324] on div "Origin *" at bounding box center [328, 300] width 213 height 53
click at [274, 315] on input "Origin * Please select an origin" at bounding box center [334, 308] width 168 height 14
type input "GBTIL - [GEOGRAPHIC_DATA], [GEOGRAPHIC_DATA]"
click at [276, 465] on div "Destination *" at bounding box center [328, 447] width 213 height 53
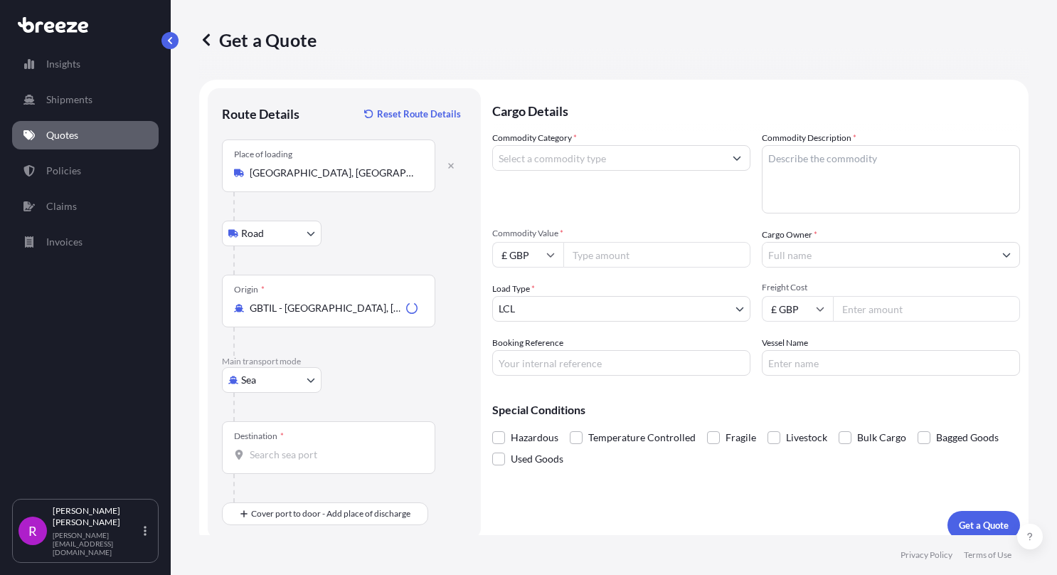
click at [276, 462] on input "Destination *" at bounding box center [334, 454] width 168 height 14
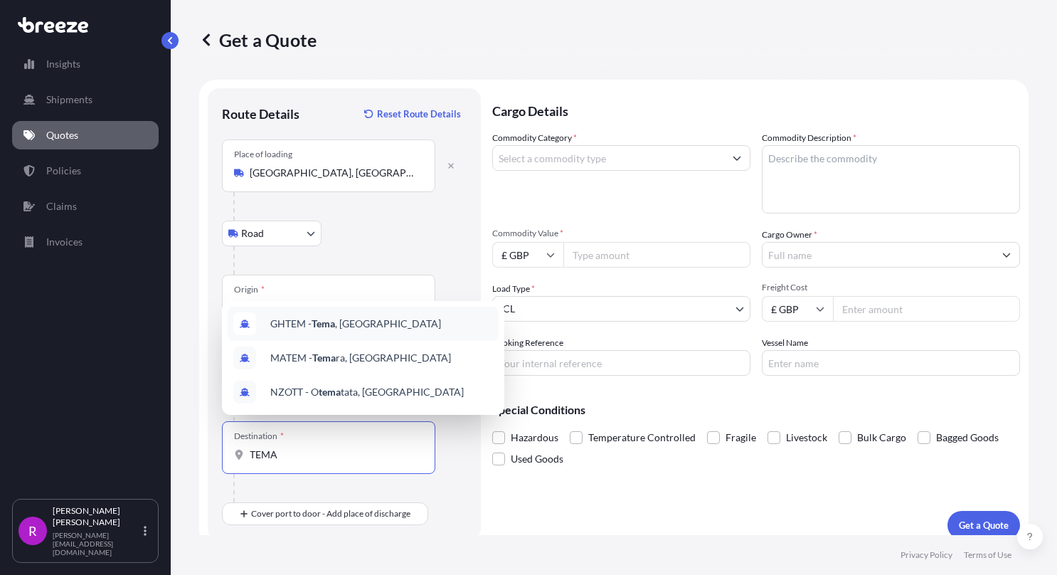
click at [302, 323] on span "GHTEM - [GEOGRAPHIC_DATA] , [GEOGRAPHIC_DATA]" at bounding box center [355, 323] width 171 height 14
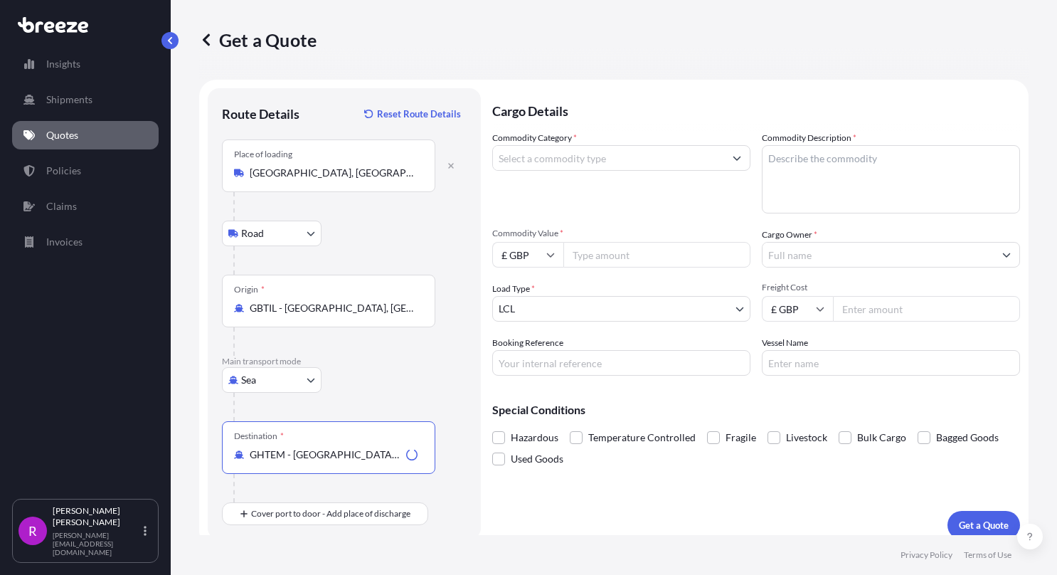
type input "GHTEM - [GEOGRAPHIC_DATA], [GEOGRAPHIC_DATA]"
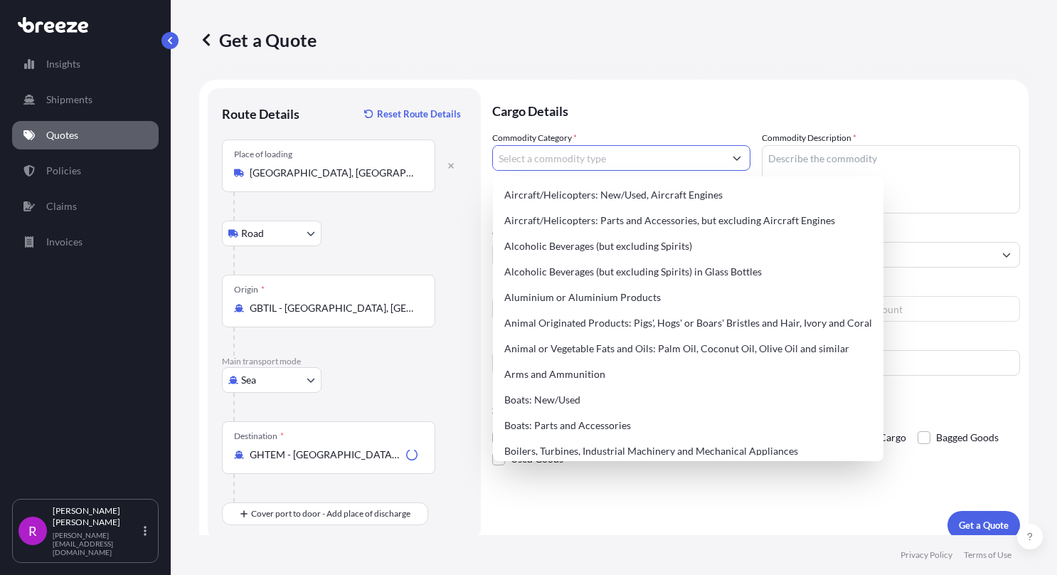
click at [526, 161] on input "Commodity Category *" at bounding box center [608, 158] width 231 height 26
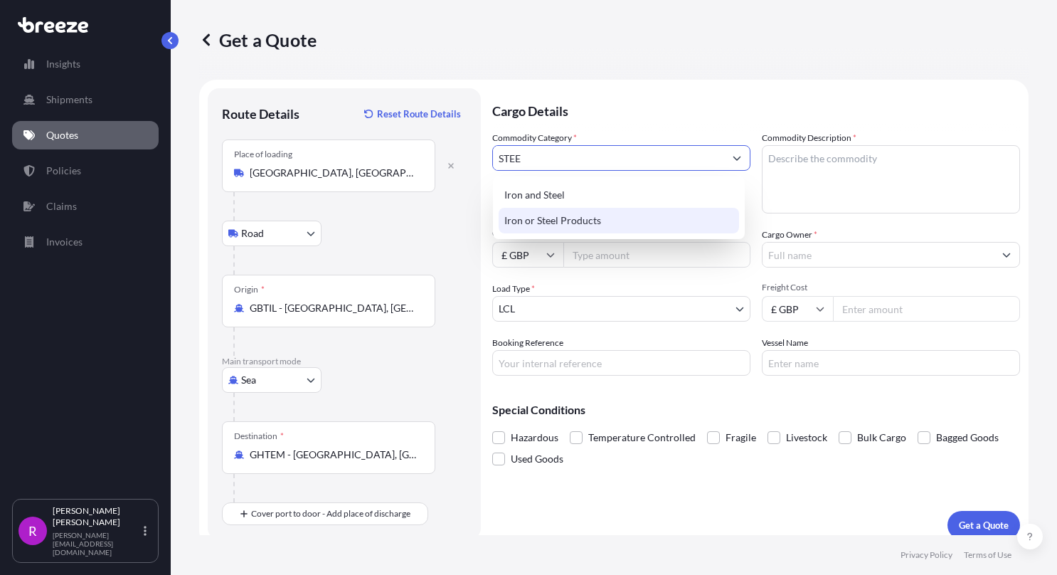
type input "STEE"
click at [550, 235] on div "Iron and Steel Iron or Steel Products" at bounding box center [619, 207] width 252 height 63
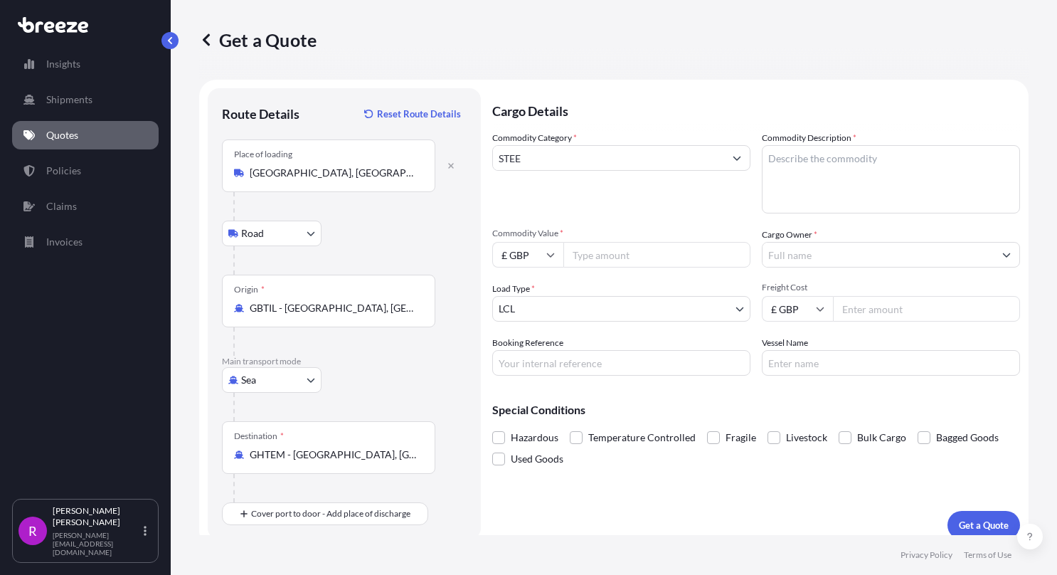
click at [587, 265] on input "Commodity Value *" at bounding box center [656, 255] width 187 height 26
type input "90255.28"
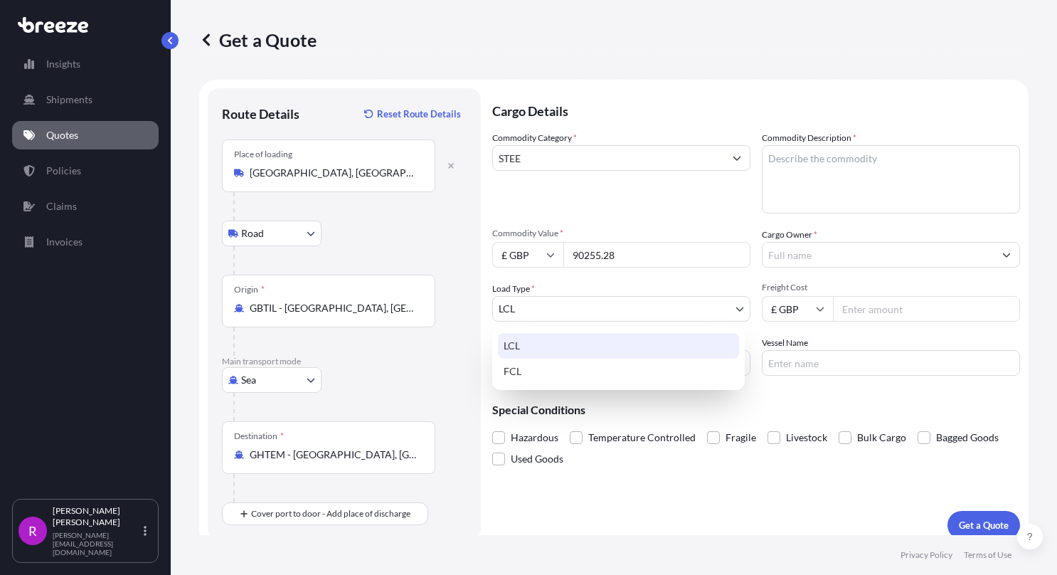
click at [639, 314] on body "Insights Shipments Quotes Policies Claims Invoices R Ritesh Dharaiya ritesh@fre…" at bounding box center [528, 287] width 1057 height 575
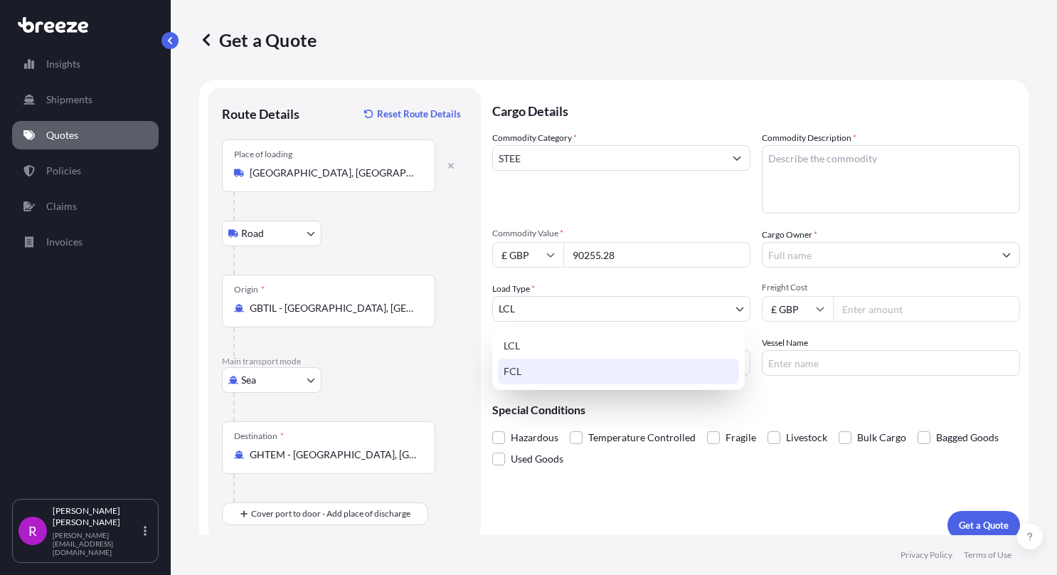
click at [528, 374] on div "FCL" at bounding box center [618, 371] width 241 height 26
select select "2"
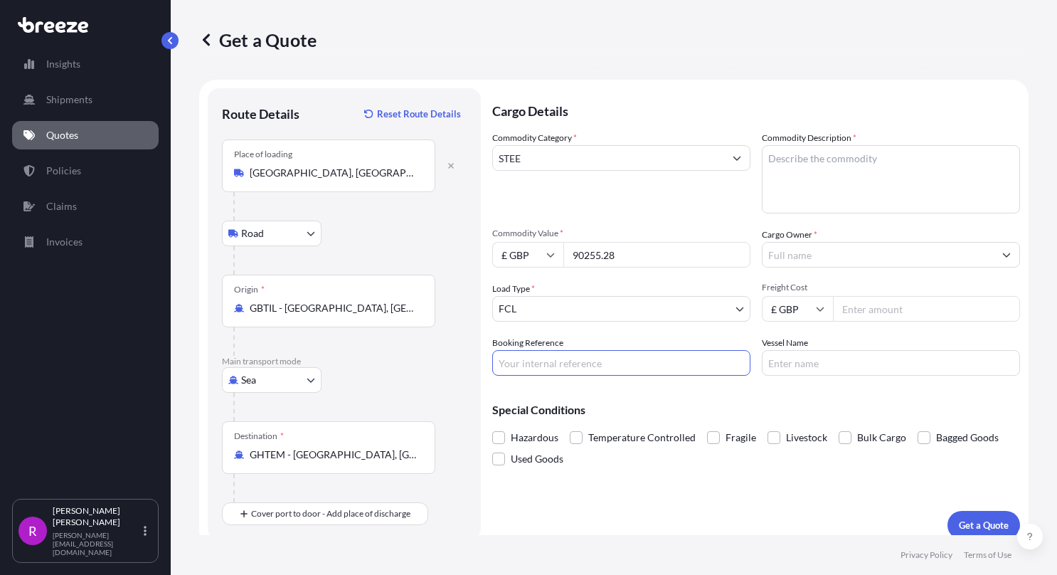
click at [571, 364] on input "Booking Reference" at bounding box center [621, 363] width 258 height 26
type input "FSE-564"
click at [853, 201] on textarea "Commodity Description *" at bounding box center [891, 179] width 258 height 68
click at [583, 225] on div "Commodity Category * STEE Commodity Description * Commodity Value * £ GBP 90255…" at bounding box center [756, 253] width 528 height 245
click at [801, 169] on textarea "Commodity Description *" at bounding box center [891, 179] width 258 height 68
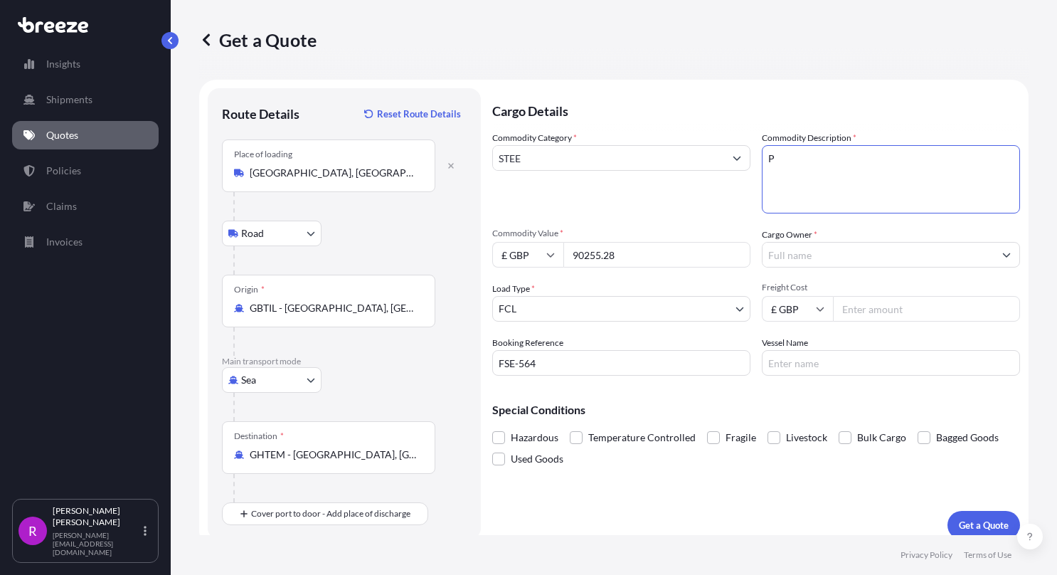
paste textarea "RE-FABRICATED DISASSEMBLED FACADE STEEL STRUCTURE"
type textarea "PRE-FABRICATED DISASSEMBLED FACADE STEEL STRUCTURE"
click at [838, 255] on input "Cargo Owner *" at bounding box center [877, 255] width 231 height 26
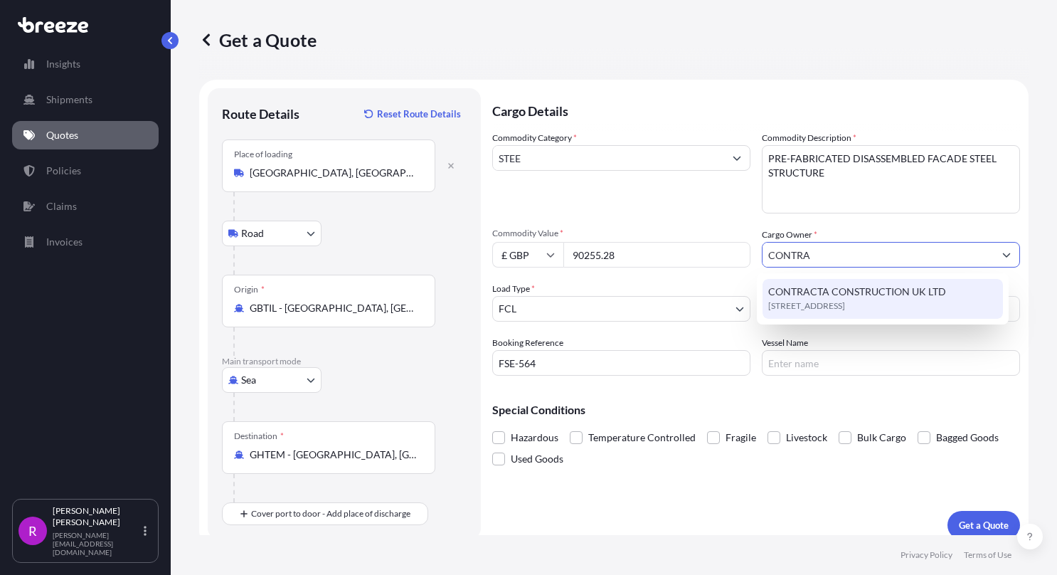
click at [832, 313] on div "CONTRACTA CONSTRUCTION UK LTD 25 Southampton Buildings, WC2A 1AL, London, Unite…" at bounding box center [882, 299] width 240 height 40
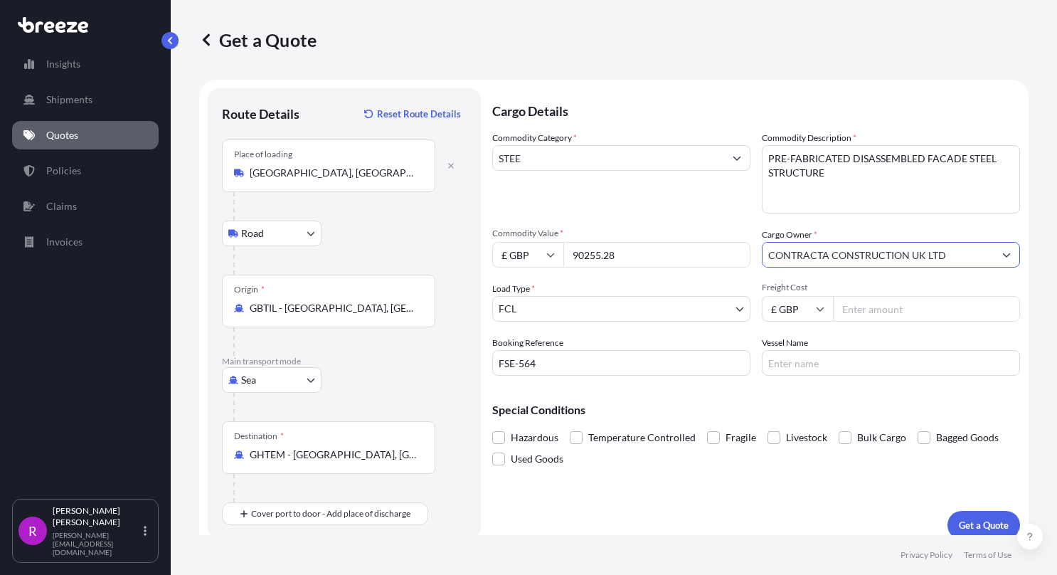
type input "CONTRACTA CONSTRUCTION UK LTD"
click at [833, 313] on input "Freight Cost" at bounding box center [926, 309] width 187 height 26
type input "6936.91"
click at [826, 367] on input "Vessel Name" at bounding box center [891, 363] width 258 height 26
paste input "GREAT TEMA"
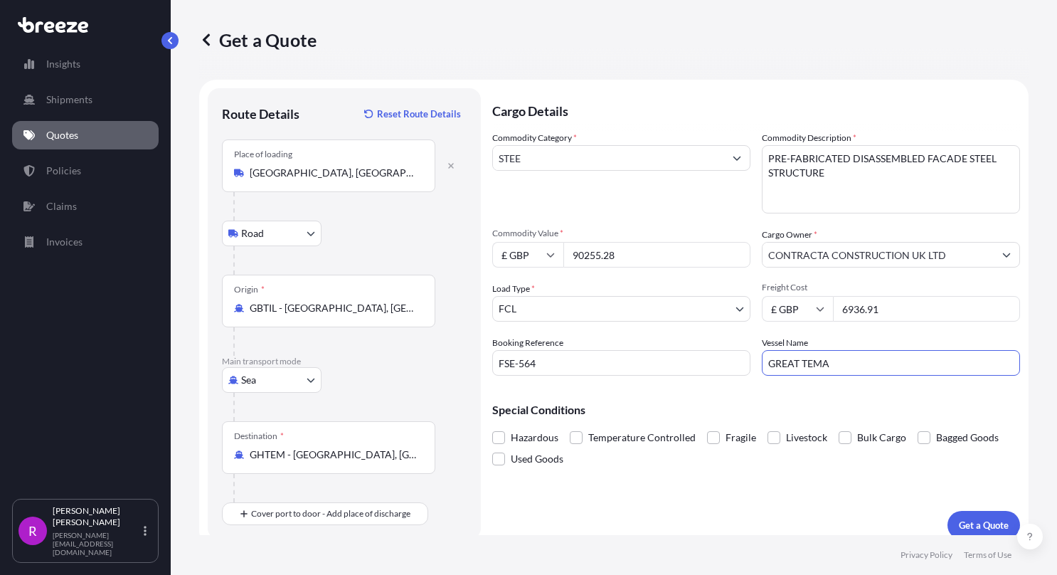
scroll to position [11, 0]
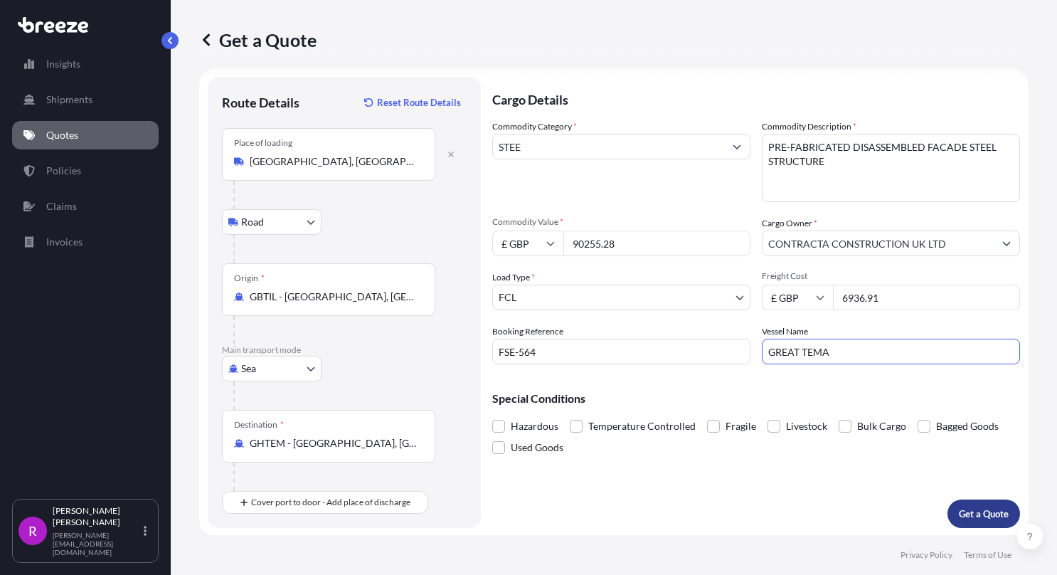
type input "GREAT TEMA"
click at [952, 499] on button "Get a Quote" at bounding box center [983, 513] width 73 height 28
click at [575, 149] on input "STEE" at bounding box center [608, 147] width 231 height 26
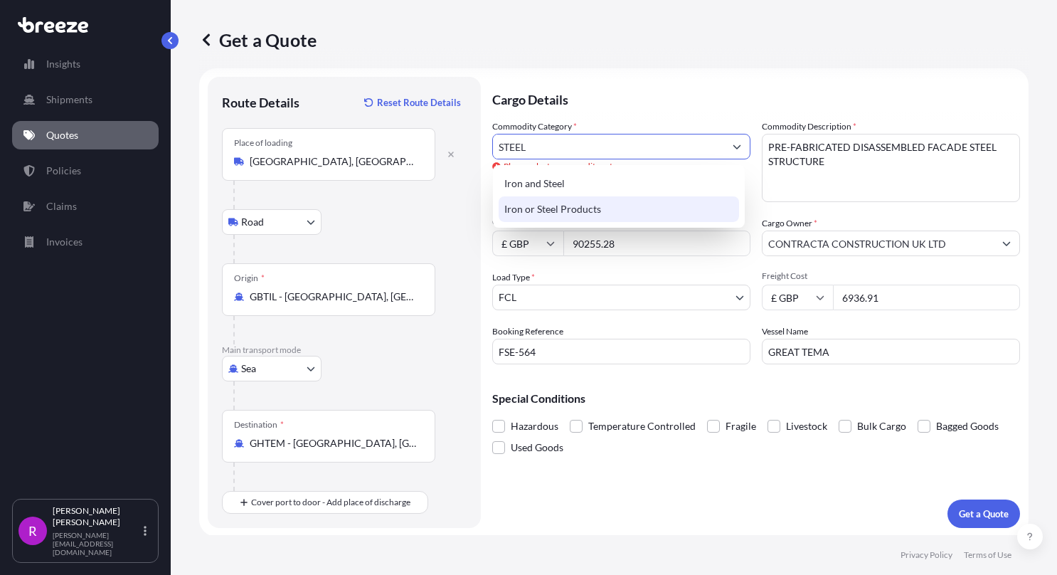
click at [530, 215] on div "Iron or Steel Products" at bounding box center [618, 209] width 240 height 26
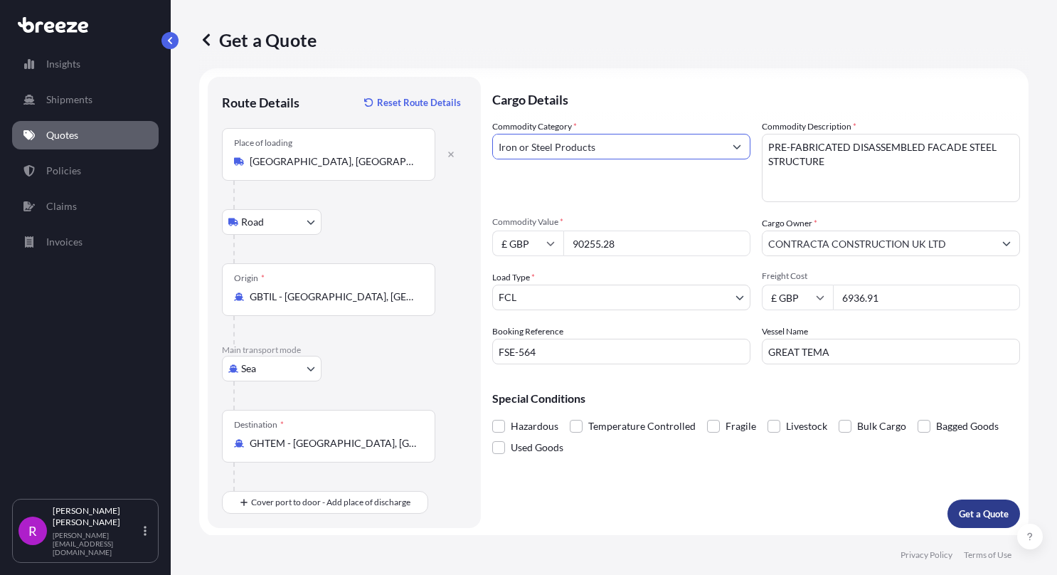
type input "Iron or Steel Products"
click at [971, 517] on p "Get a Quote" at bounding box center [984, 513] width 50 height 14
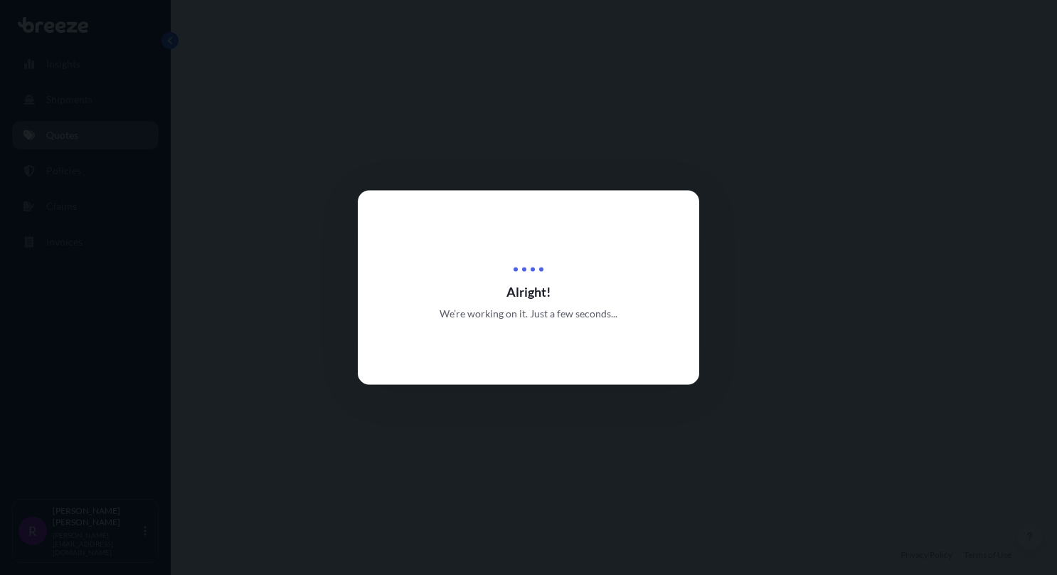
select select "Road"
select select "Sea"
select select "2"
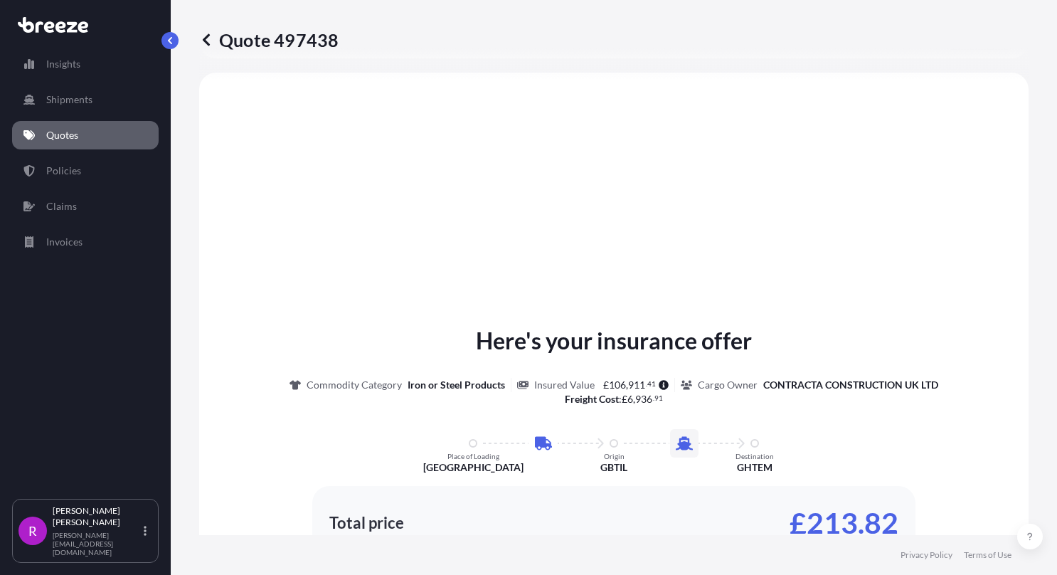
scroll to position [905, 0]
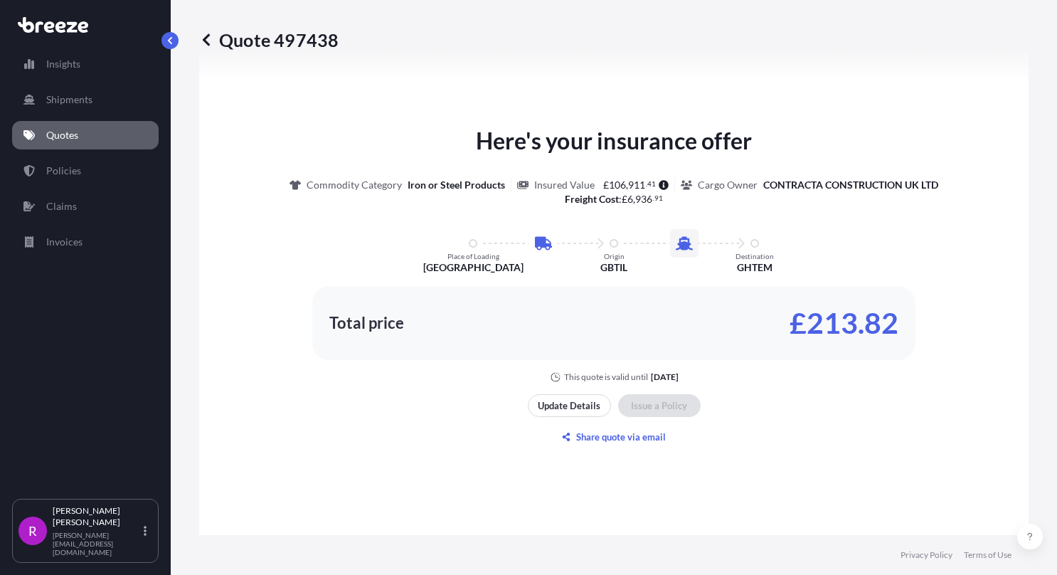
type input "[STREET_ADDRESS]"
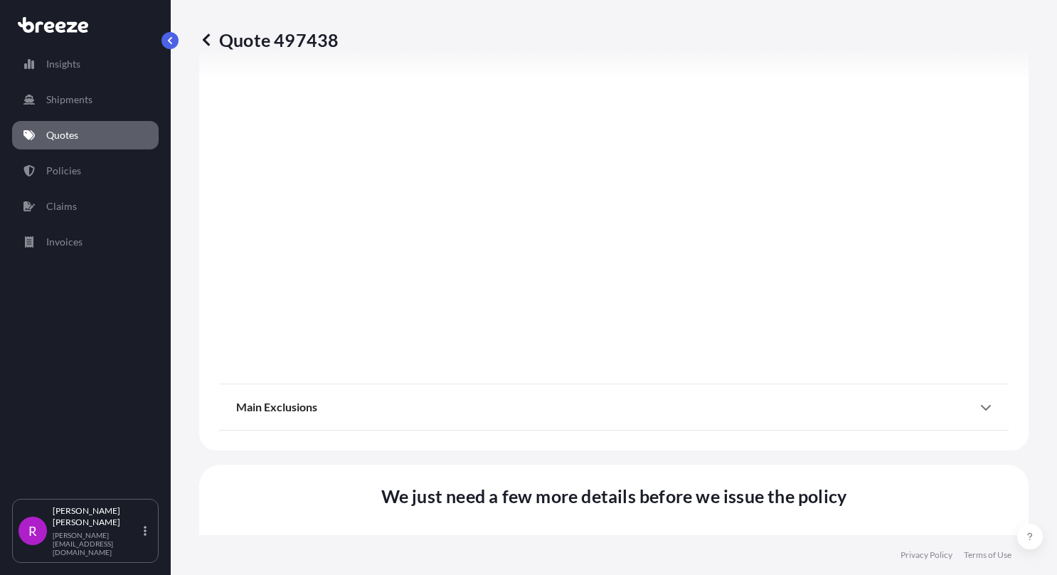
scroll to position [1793, 0]
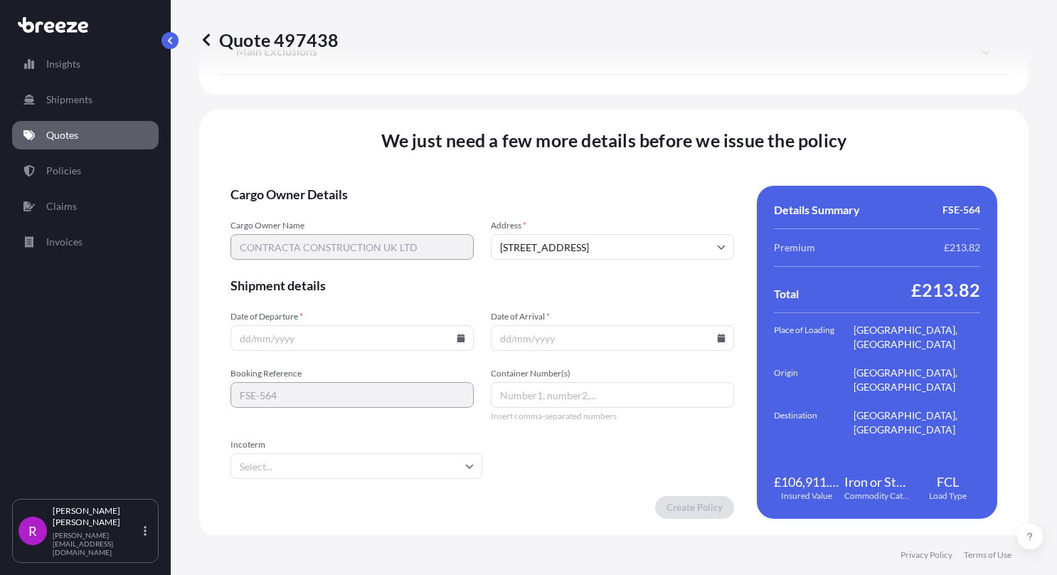
click at [247, 330] on input "Date of Departure *" at bounding box center [351, 338] width 243 height 26
type input "16/08/2025"
click at [501, 338] on input "Date of Arrival *" at bounding box center [612, 338] width 243 height 26
type input "16/09/2025"
click at [503, 395] on input "Container Number(s)" at bounding box center [612, 395] width 243 height 26
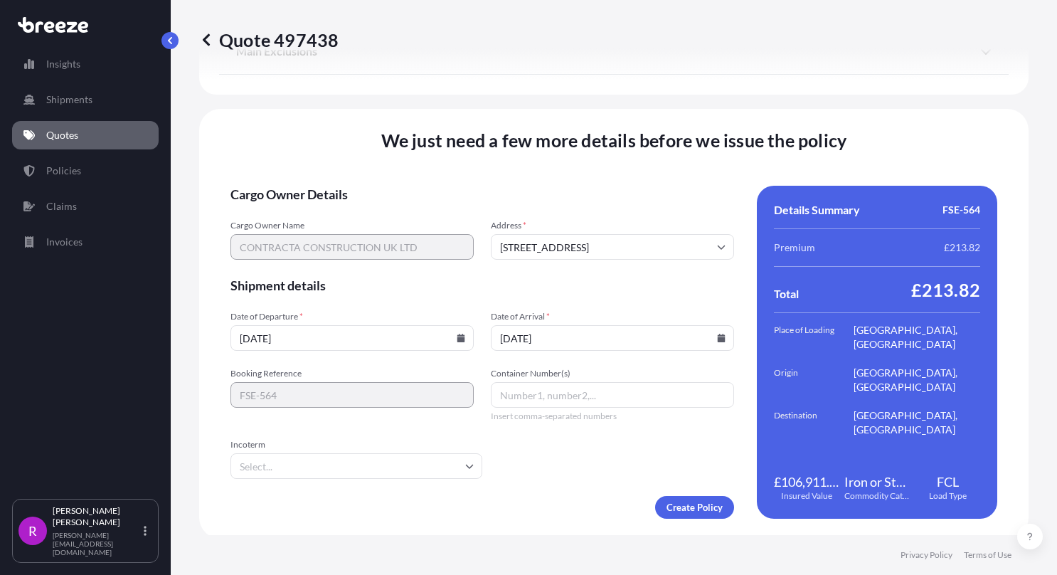
click at [518, 394] on input "Container Number(s)" at bounding box center [612, 395] width 243 height 26
paste input "ACLU4084689"
type input "ACLU4084689"
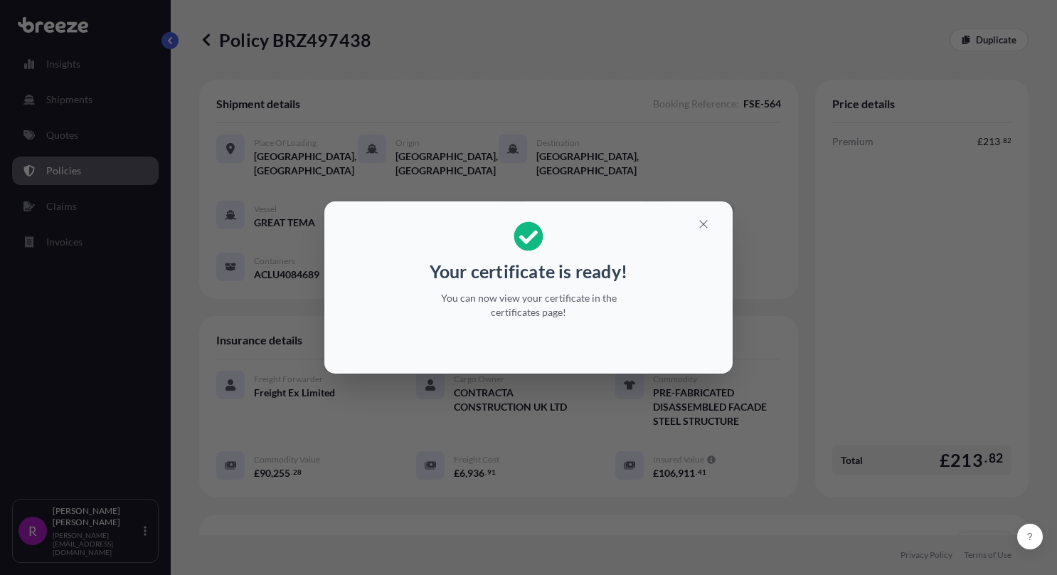
click at [504, 65] on div "Your certificate is ready! You can now view your certificate in the certificate…" at bounding box center [528, 287] width 1057 height 575
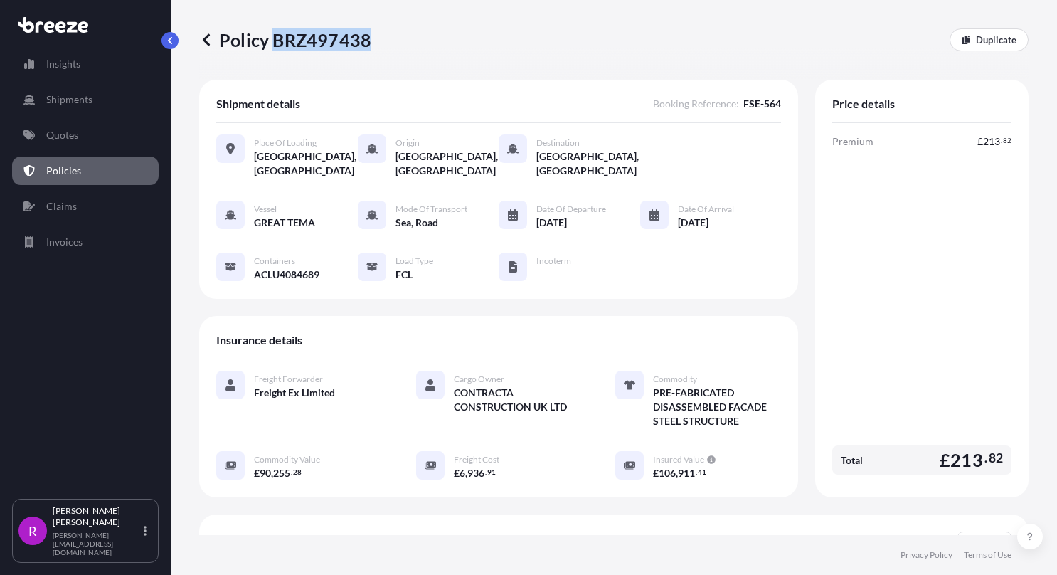
drag, startPoint x: 274, startPoint y: 39, endPoint x: 367, endPoint y: 41, distance: 92.5
click at [367, 41] on p "Policy BRZ497438" at bounding box center [285, 39] width 172 height 23
copy p "BRZ497438"
click at [76, 139] on p "Quotes" at bounding box center [62, 135] width 32 height 14
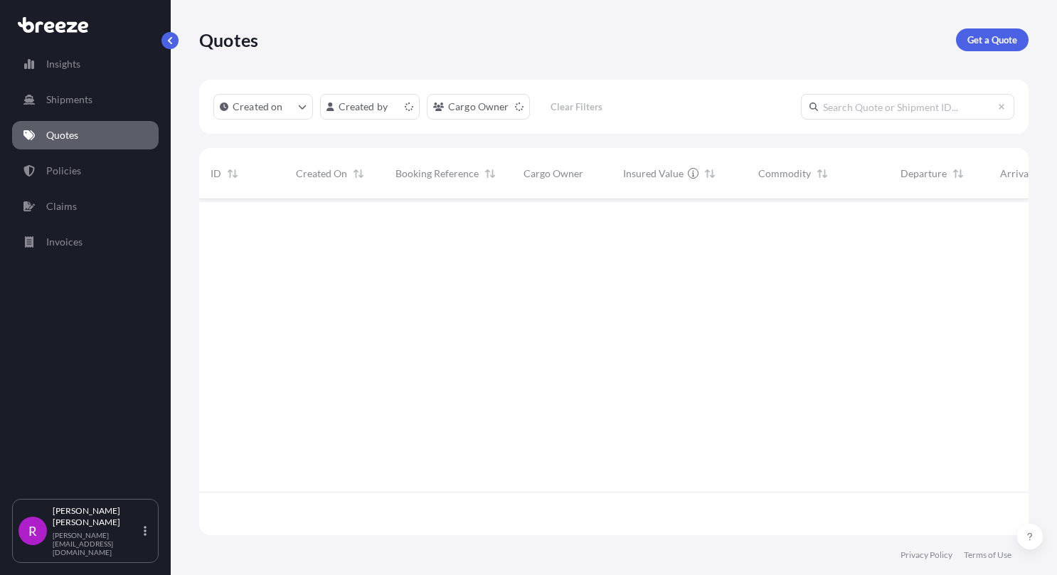
scroll to position [333, 818]
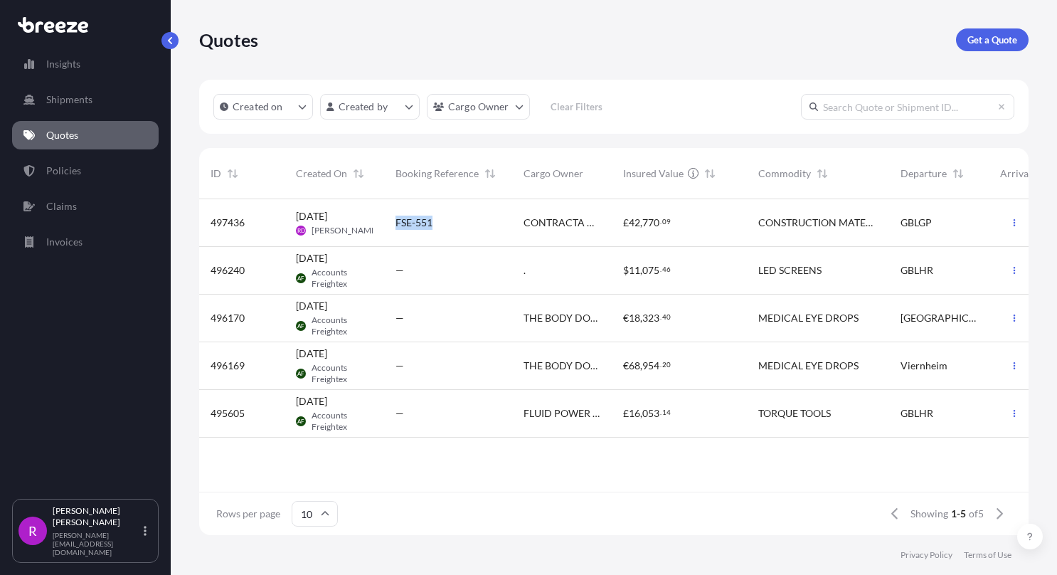
drag, startPoint x: 392, startPoint y: 220, endPoint x: 447, endPoint y: 223, distance: 54.8
click at [447, 223] on div "FSE-551" at bounding box center [448, 223] width 128 height 48
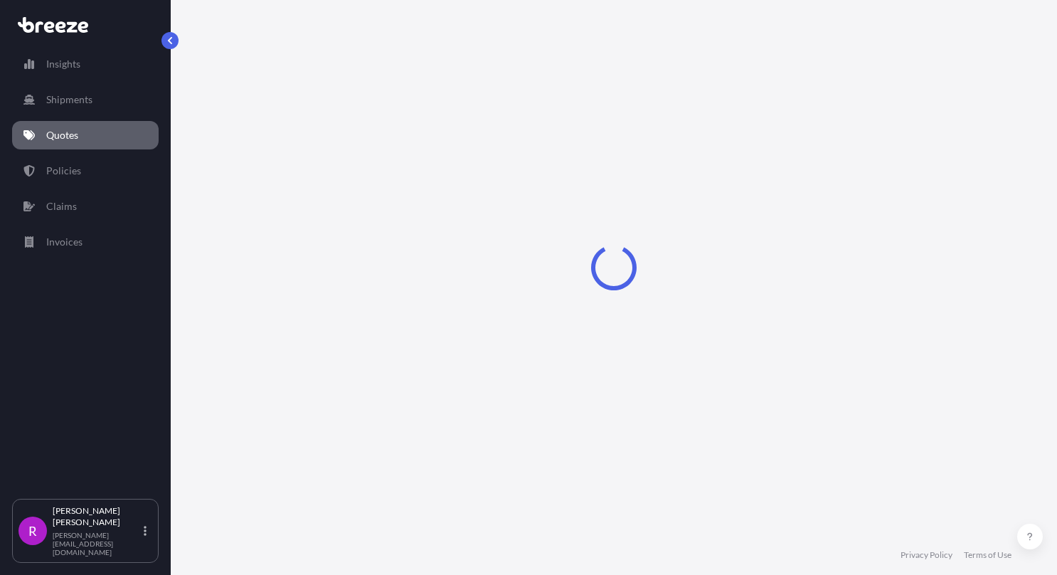
select select "Road"
select select "Sea"
select select "2"
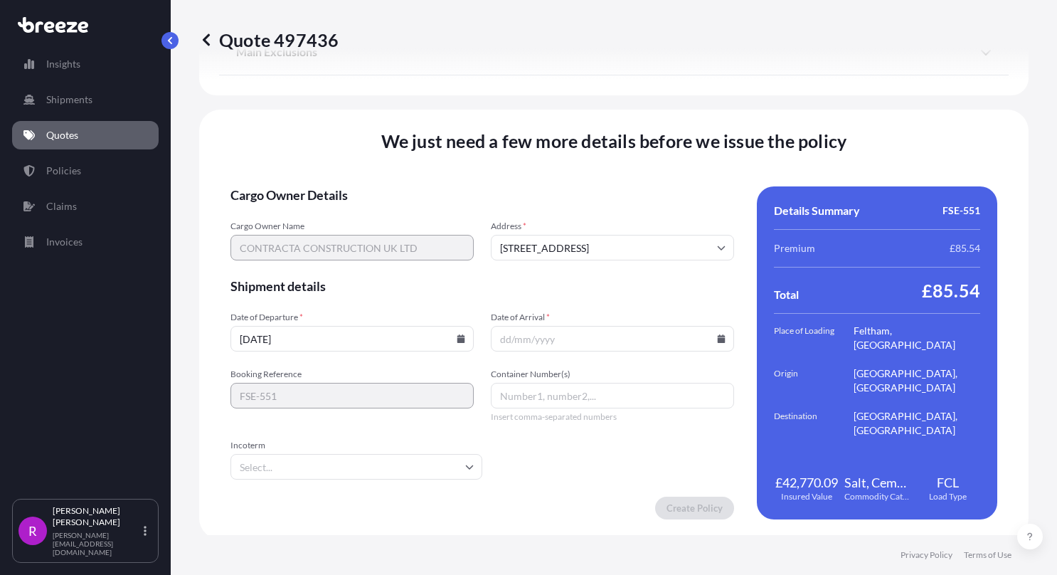
scroll to position [1813, 0]
click at [246, 336] on input "23/08/2025" at bounding box center [351, 338] width 243 height 26
drag, startPoint x: 250, startPoint y: 336, endPoint x: 214, endPoint y: 336, distance: 35.6
click at [214, 336] on div "We just need a few more details before we issue the policy Cargo Owner Details …" at bounding box center [613, 324] width 829 height 430
type input "[DATE]"
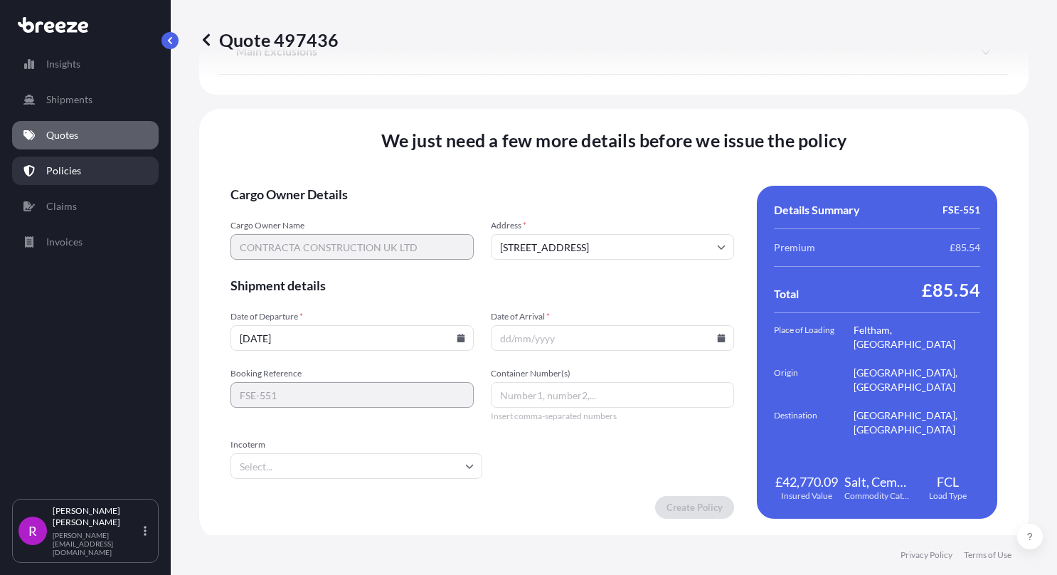
click at [64, 164] on p "Policies" at bounding box center [63, 171] width 35 height 14
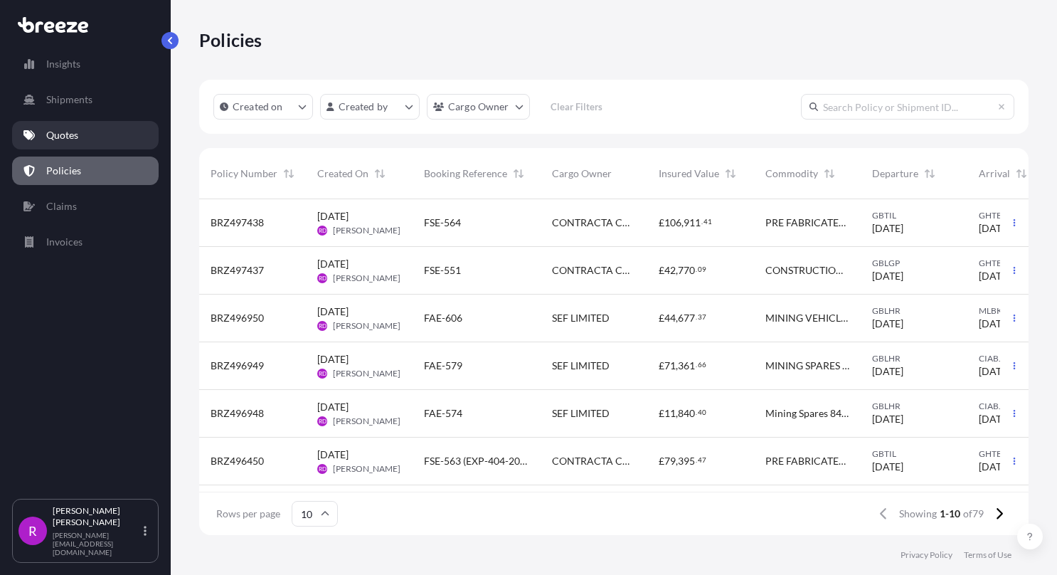
click at [57, 135] on p "Quotes" at bounding box center [62, 135] width 32 height 14
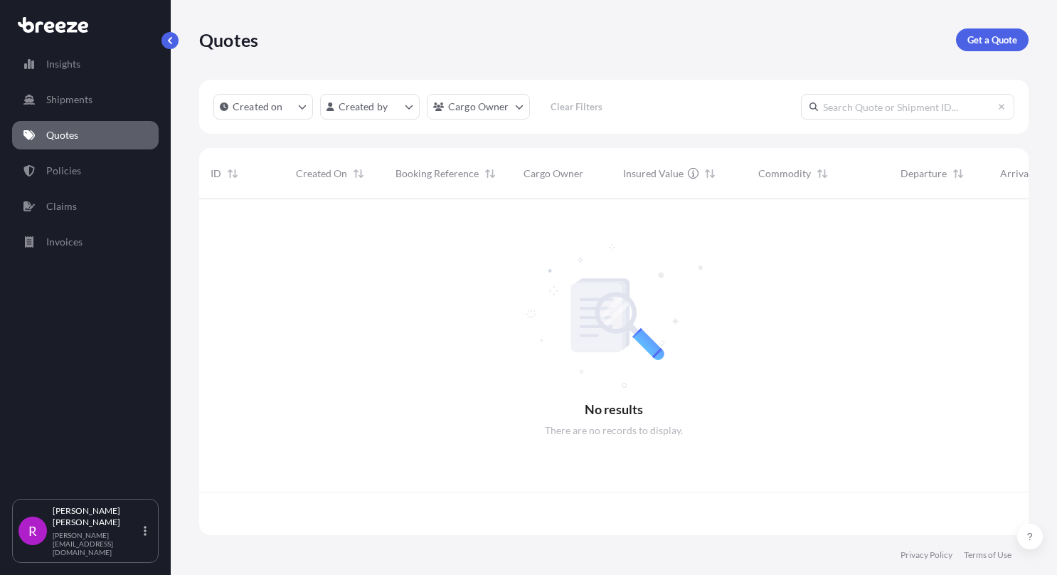
scroll to position [333, 818]
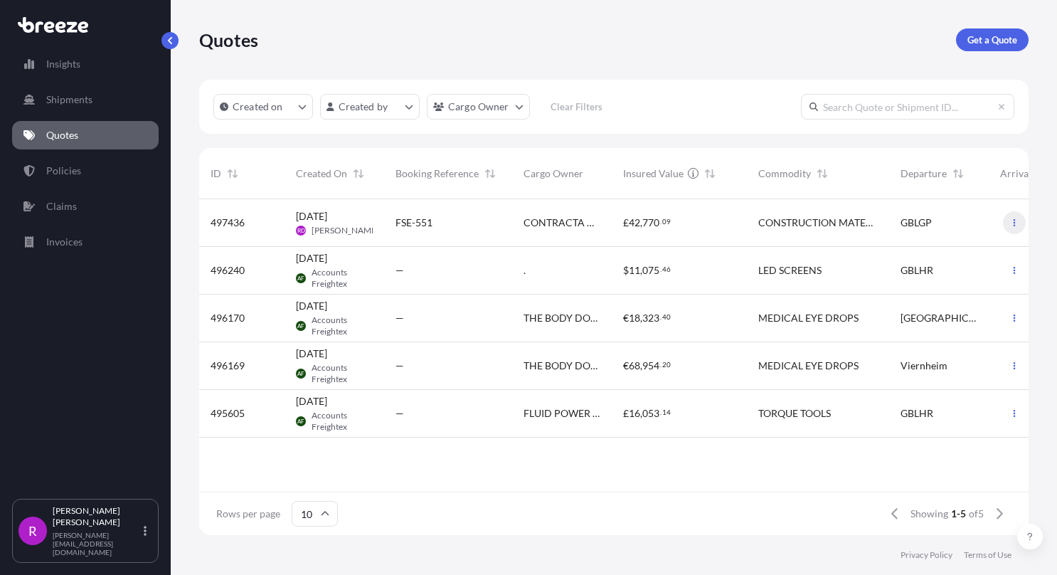
click at [1012, 224] on icon "button" at bounding box center [1014, 222] width 9 height 9
click at [934, 228] on p "Edit quote" at bounding box center [945, 225] width 46 height 14
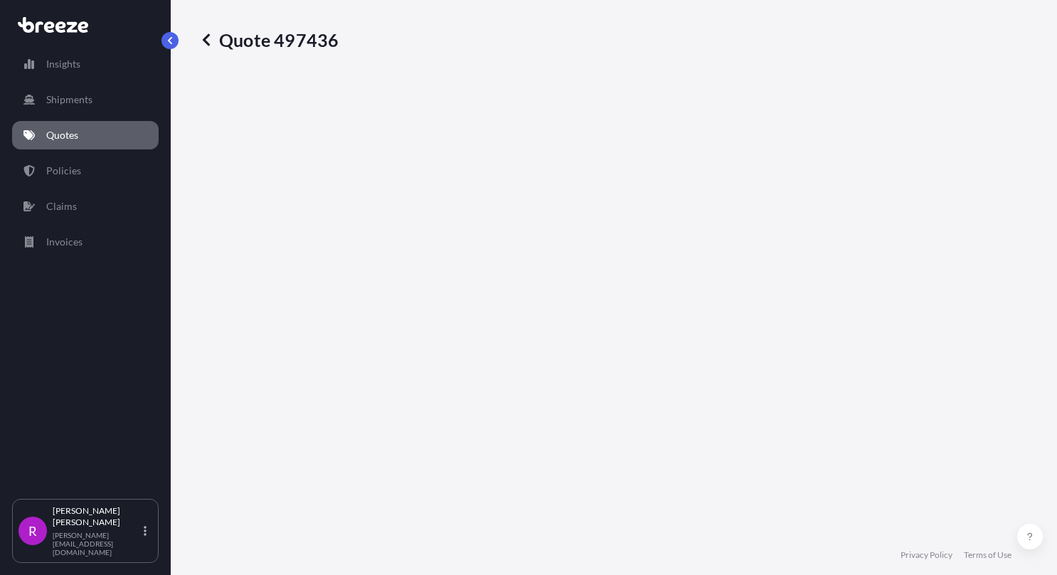
select select "Road"
select select "Sea"
select select "2"
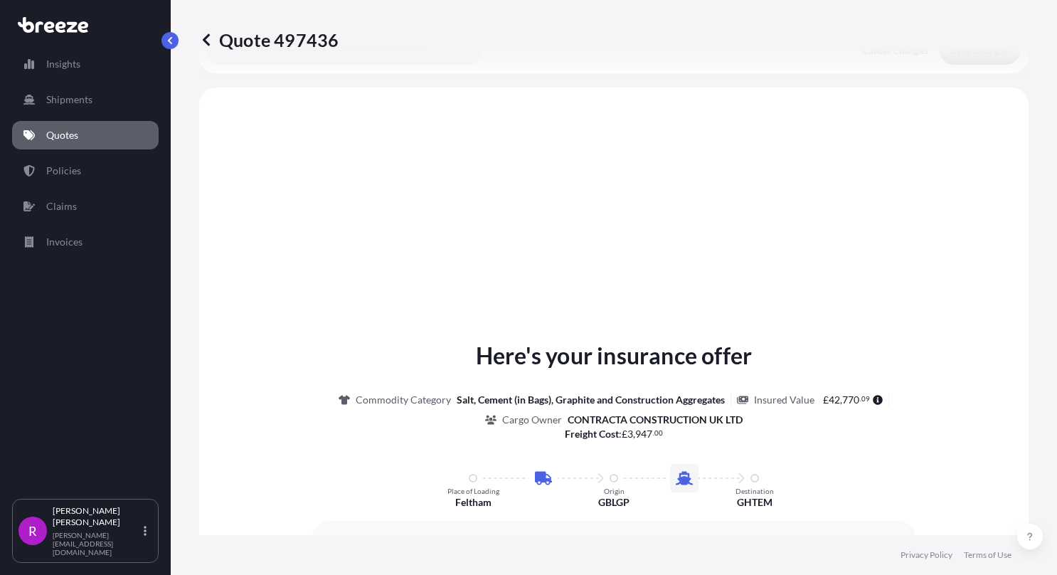
scroll to position [484, 0]
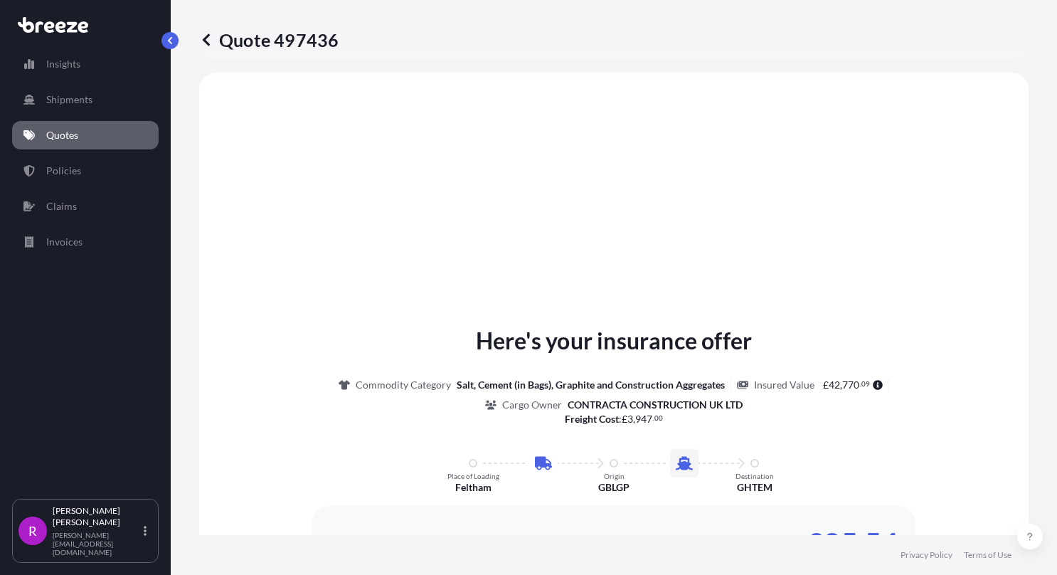
drag, startPoint x: 1053, startPoint y: 225, endPoint x: 630, endPoint y: 186, distance: 424.9
click at [208, 40] on icon at bounding box center [206, 40] width 14 height 14
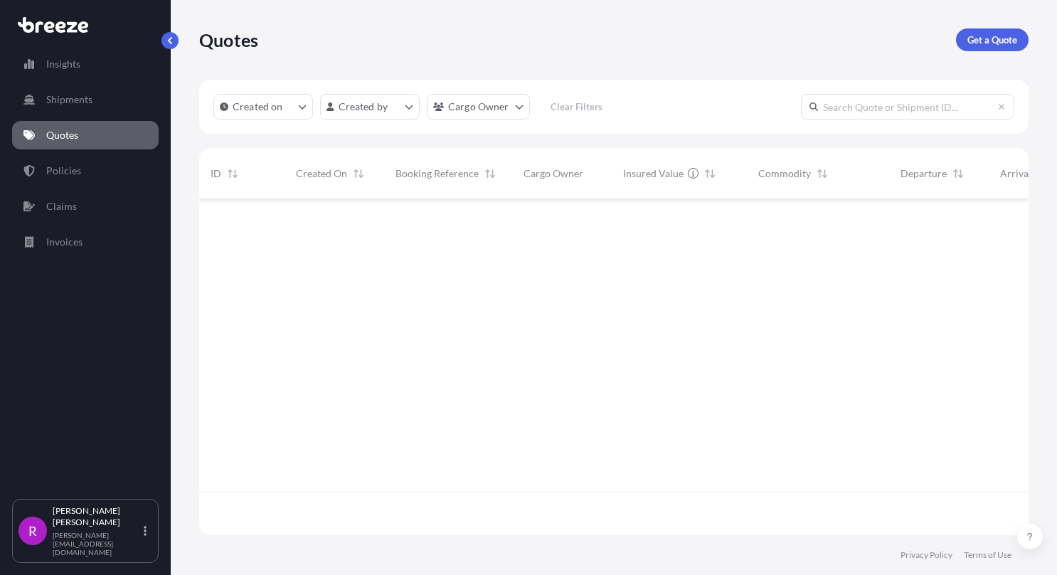
scroll to position [333, 818]
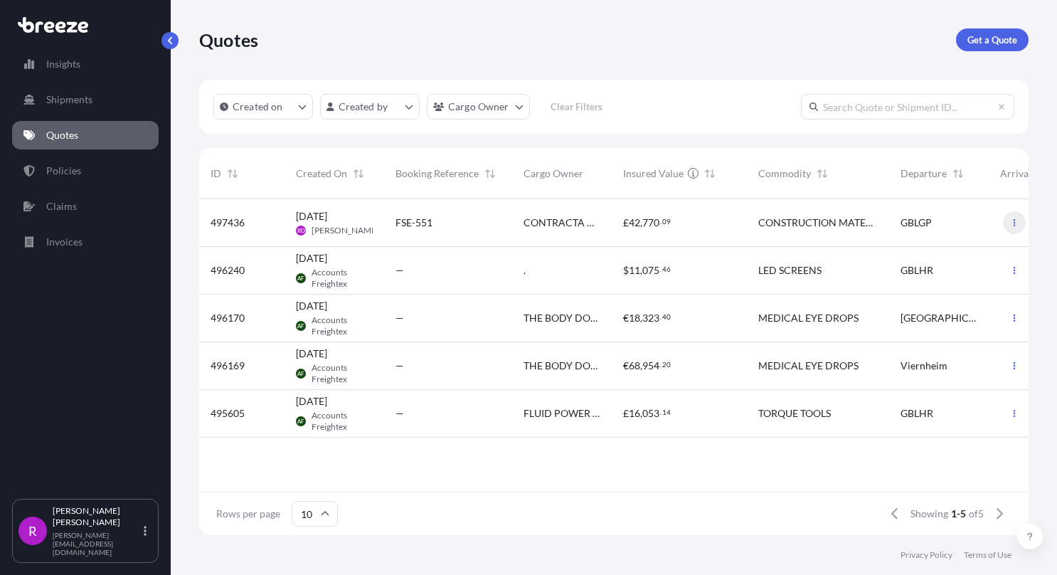
click at [1014, 228] on button "button" at bounding box center [1014, 222] width 23 height 23
click at [945, 255] on p "Duplicate quote" at bounding box center [957, 251] width 71 height 14
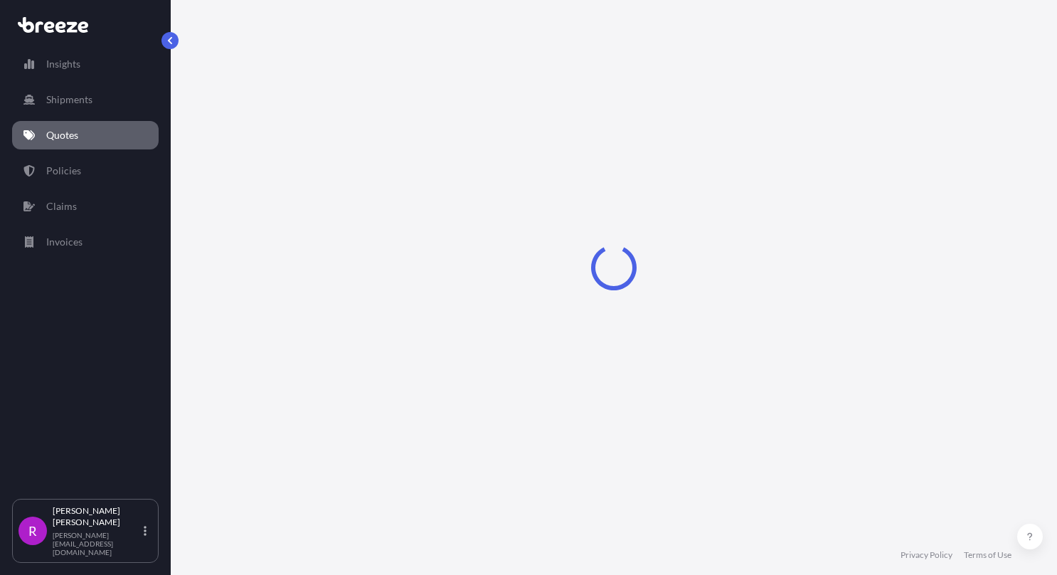
select select "Road"
select select "Sea"
select select "2"
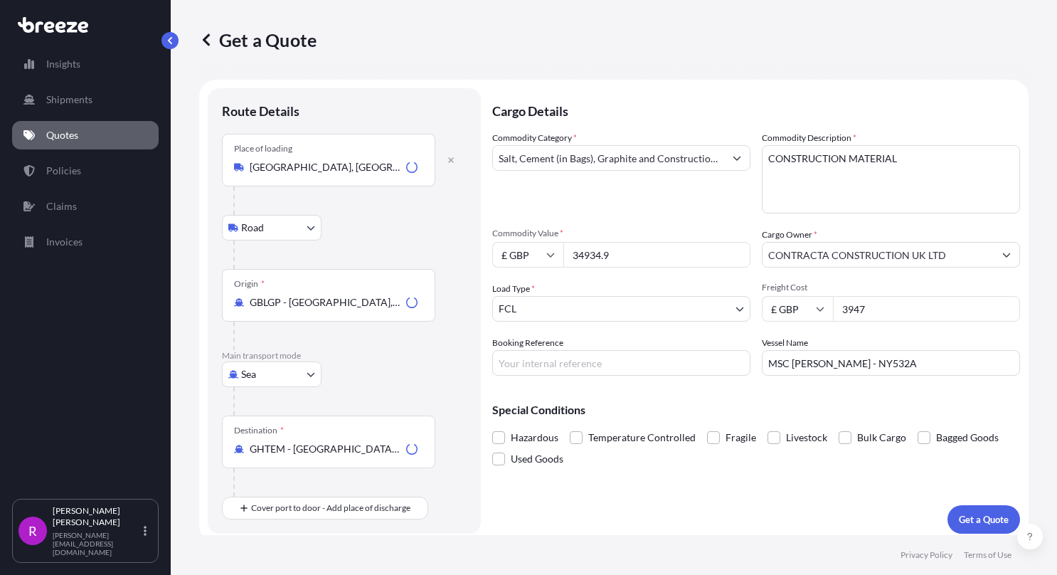
scroll to position [6, 0]
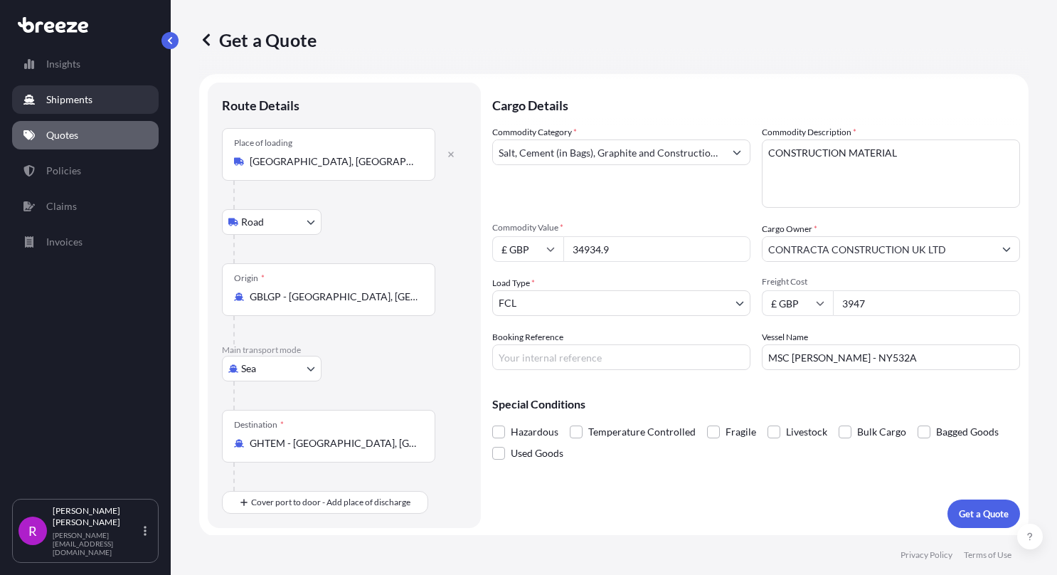
click at [81, 119] on div "Insights Shipments Quotes Policies Claims Invoices R Ritesh Dharaiya ritesh@fre…" at bounding box center [528, 287] width 1057 height 575
click at [67, 129] on p "Quotes" at bounding box center [62, 135] width 32 height 14
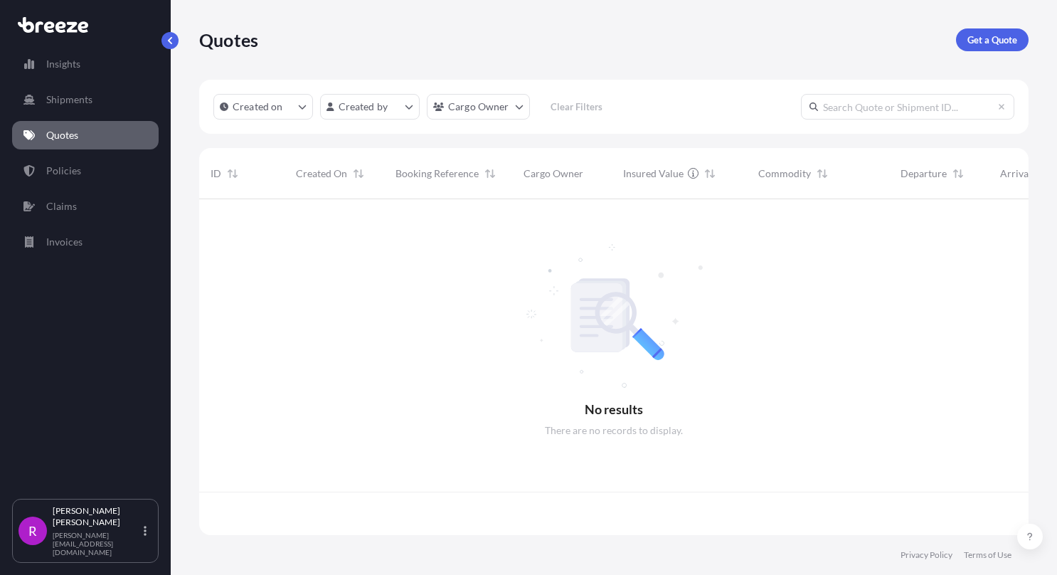
scroll to position [333, 818]
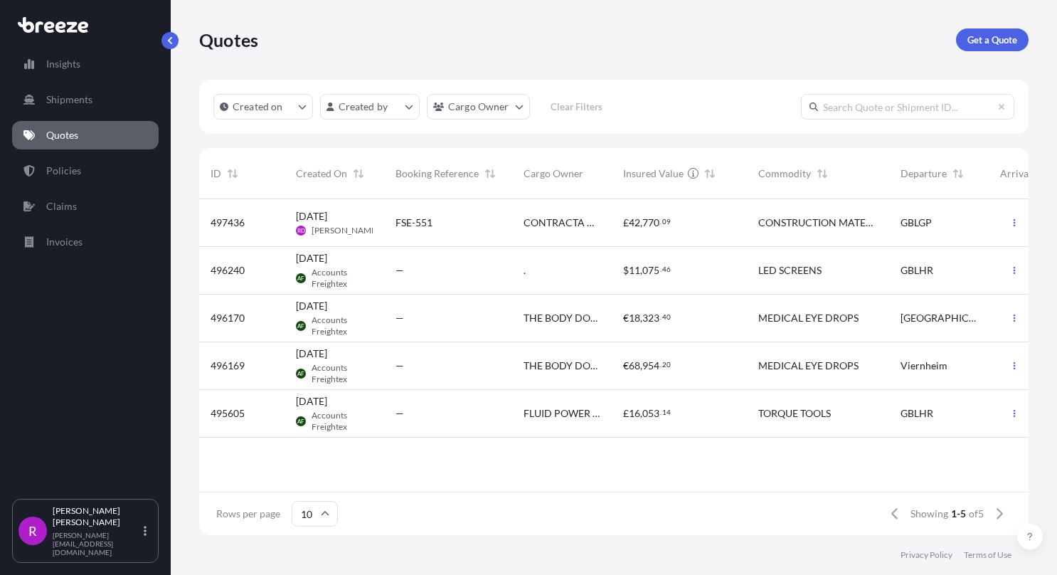
click at [39, 129] on link "Quotes" at bounding box center [85, 135] width 146 height 28
